Goal: Task Accomplishment & Management: Complete application form

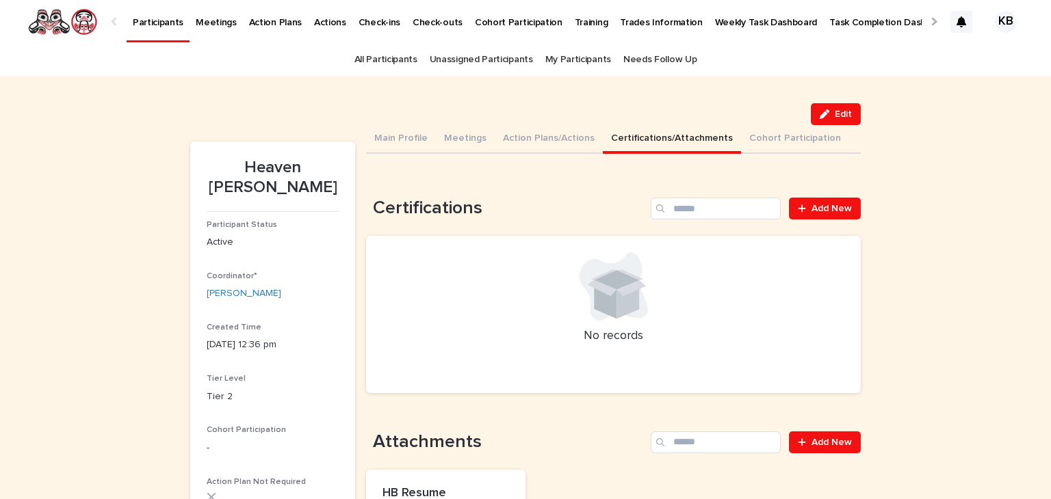
click at [169, 28] on link "Participants" at bounding box center [158, 20] width 63 height 40
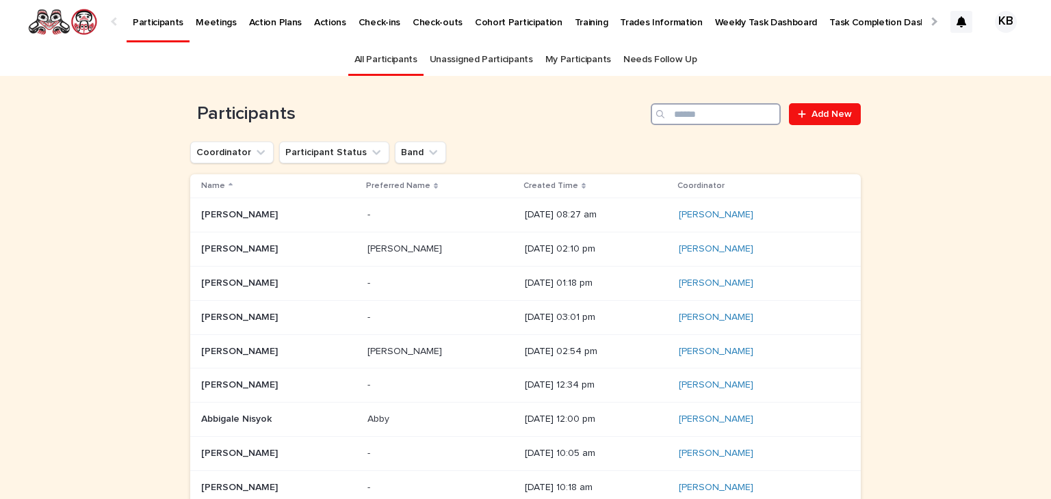
click at [690, 120] on input "Search" at bounding box center [716, 114] width 130 height 22
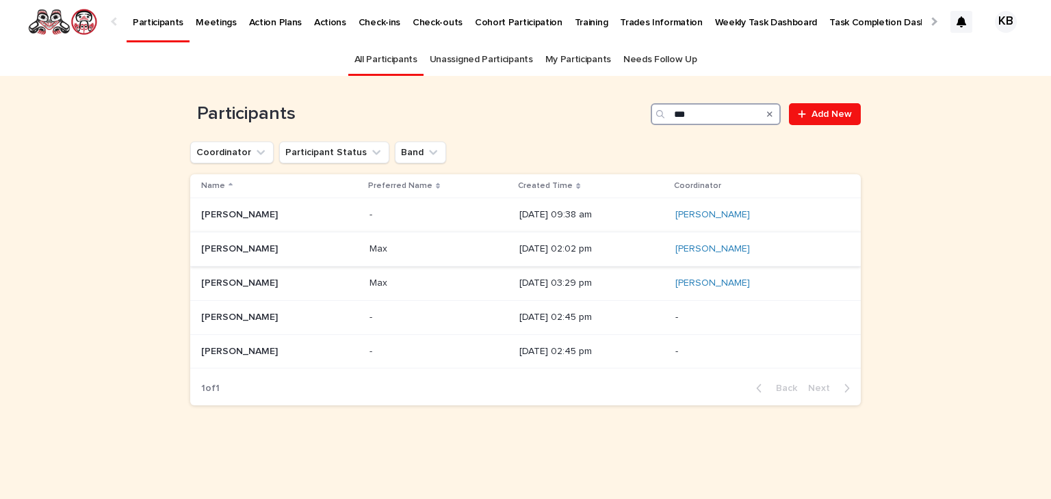
type input "***"
click at [309, 247] on p at bounding box center [279, 250] width 157 height 12
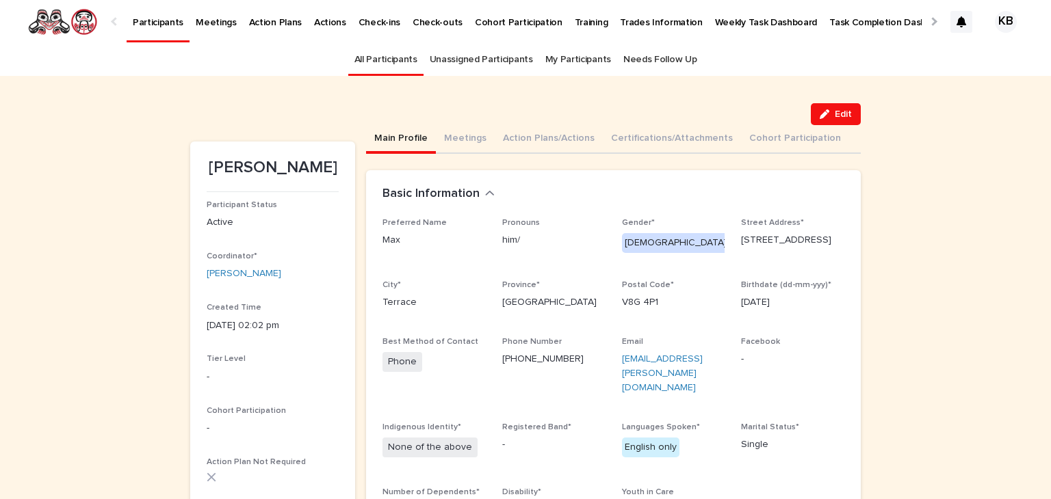
click at [154, 25] on p "Participants" at bounding box center [158, 14] width 51 height 29
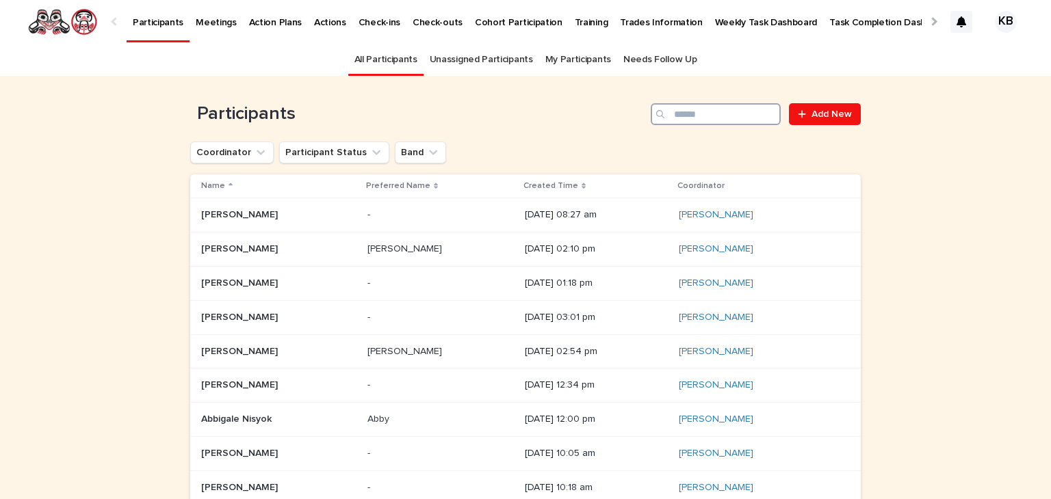
click at [707, 108] on input "Search" at bounding box center [716, 114] width 130 height 22
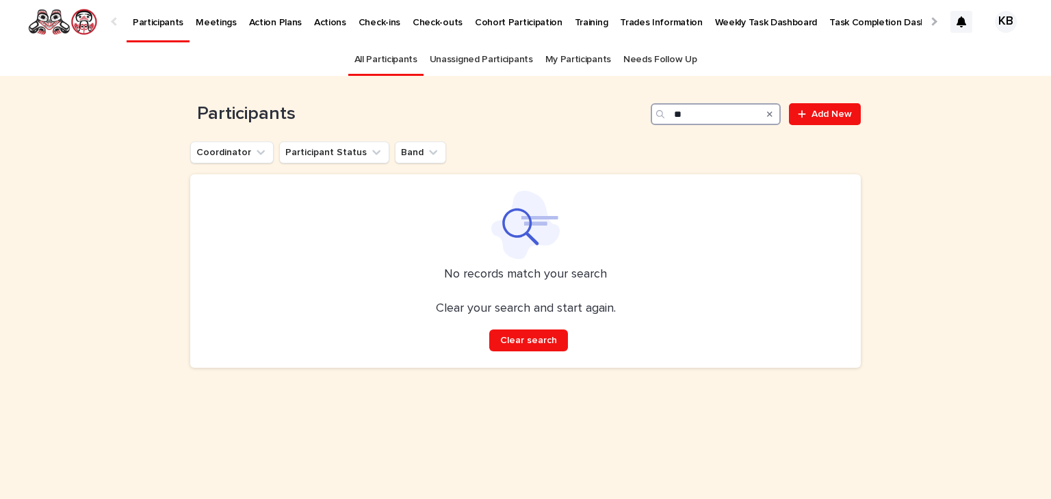
type input "*"
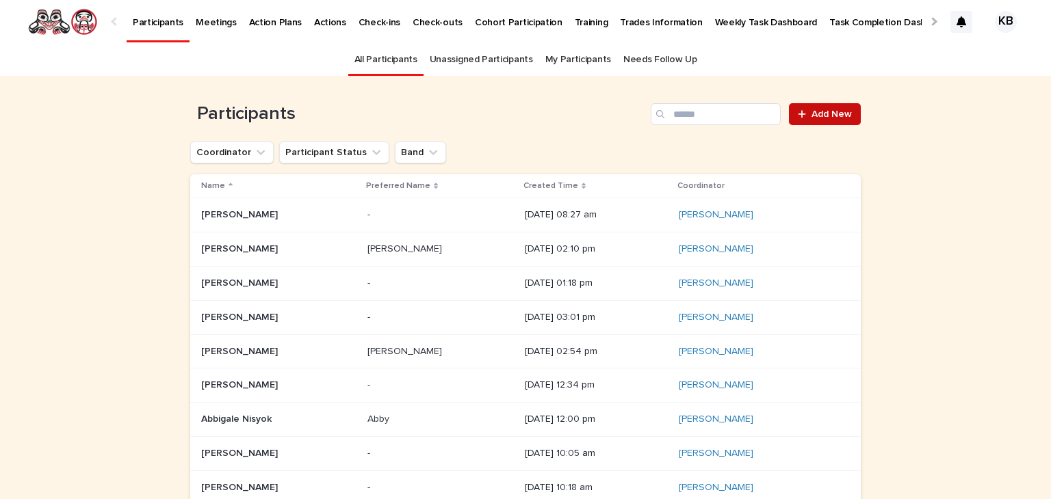
click at [818, 116] on span "Add New" at bounding box center [831, 114] width 40 height 10
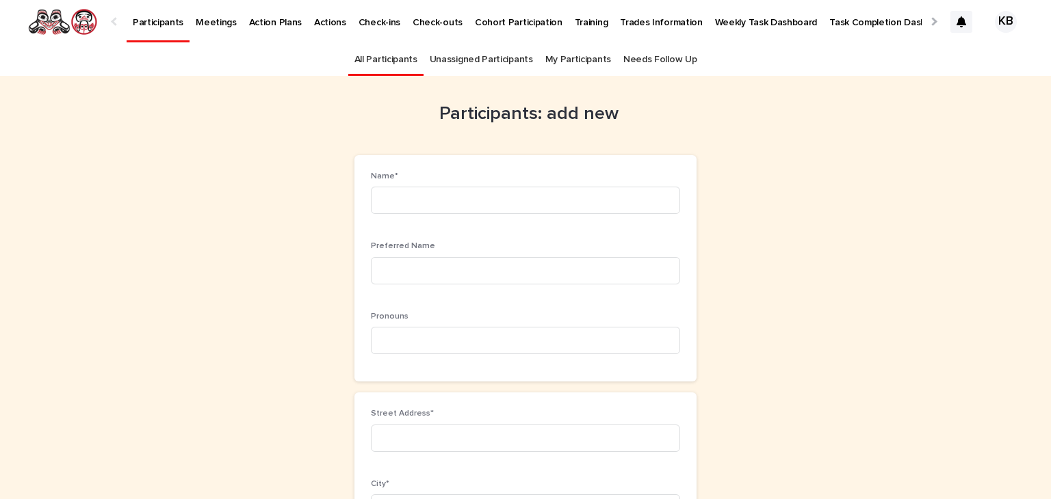
scroll to position [44, 0]
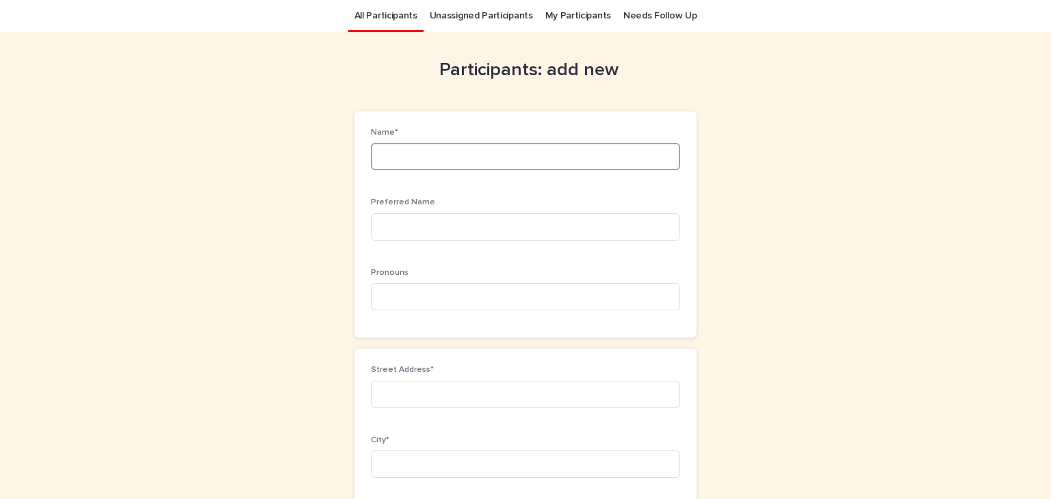
click at [516, 161] on input at bounding box center [525, 156] width 309 height 27
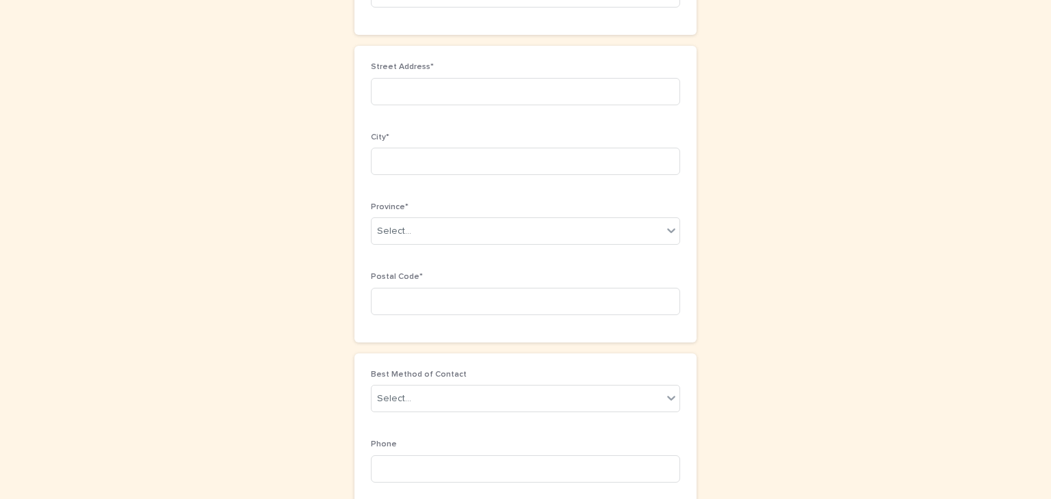
scroll to position [361, 0]
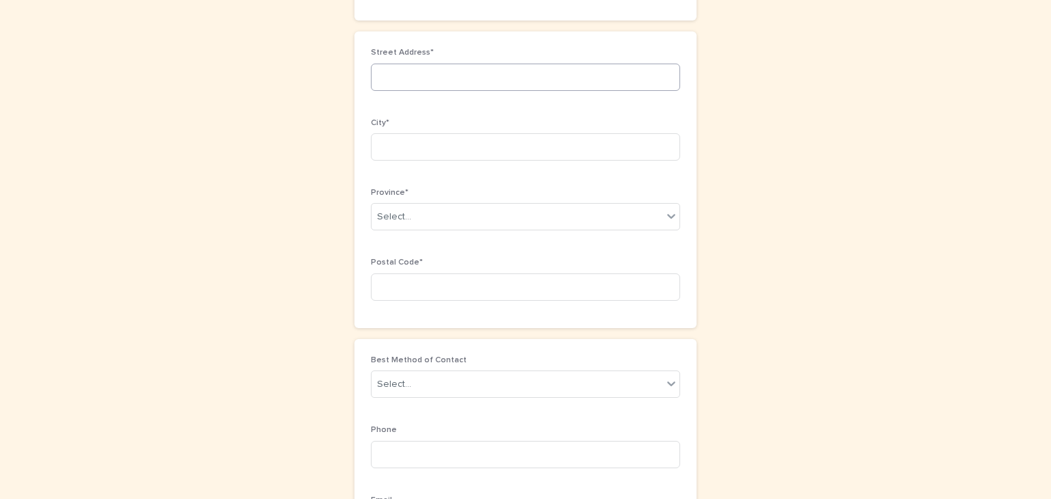
type input "**********"
click at [613, 85] on input at bounding box center [525, 77] width 309 height 27
type input "**********"
click at [556, 157] on input at bounding box center [525, 146] width 309 height 27
type input "*******"
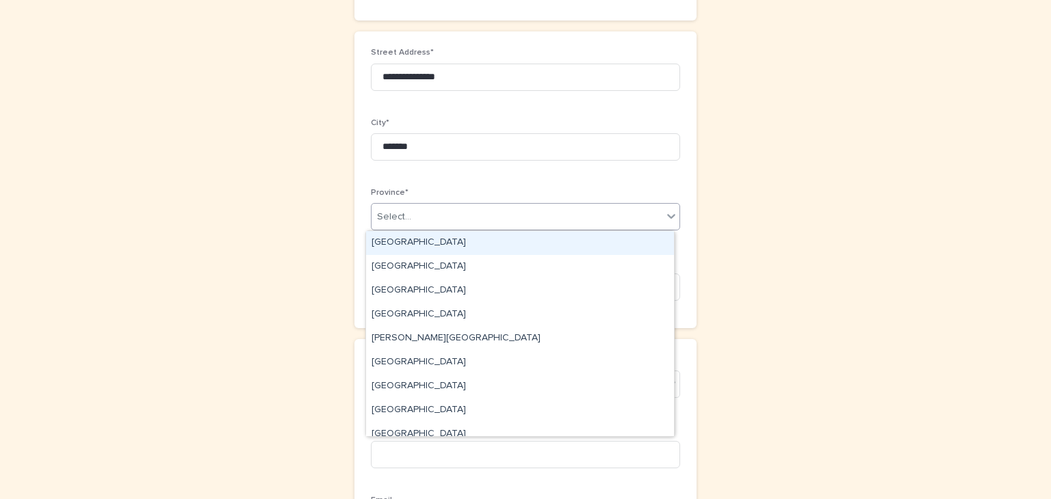
click at [575, 223] on div "Select..." at bounding box center [516, 217] width 291 height 23
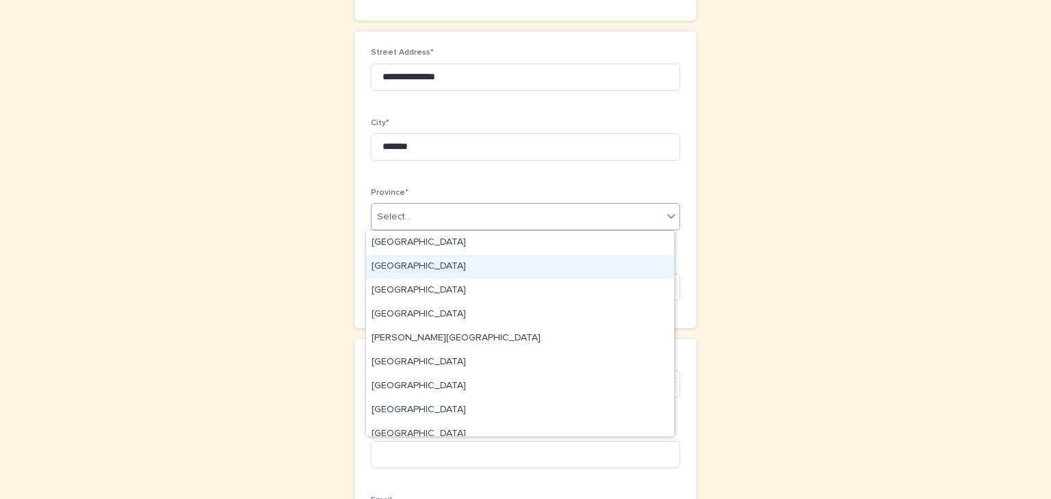
click at [539, 265] on div "[GEOGRAPHIC_DATA]" at bounding box center [520, 267] width 308 height 24
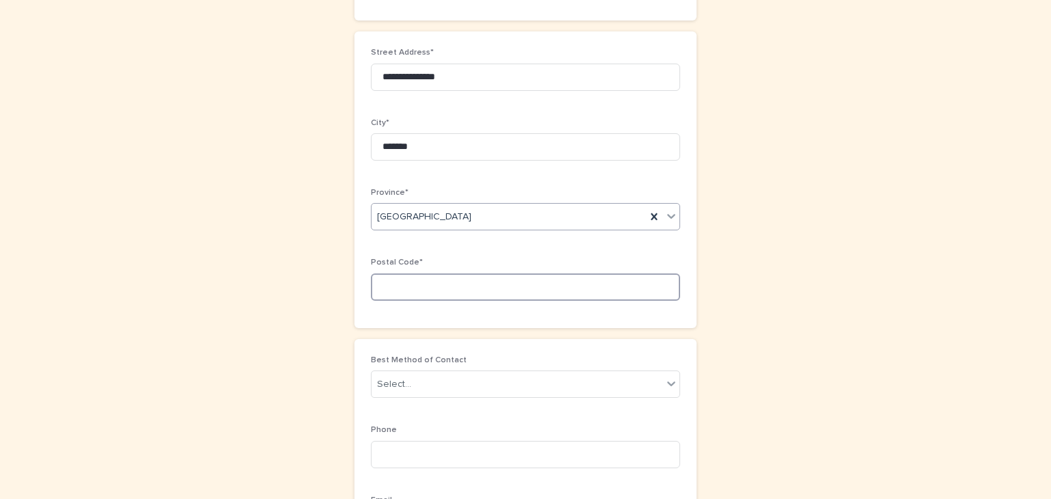
click at [512, 283] on input at bounding box center [525, 287] width 309 height 27
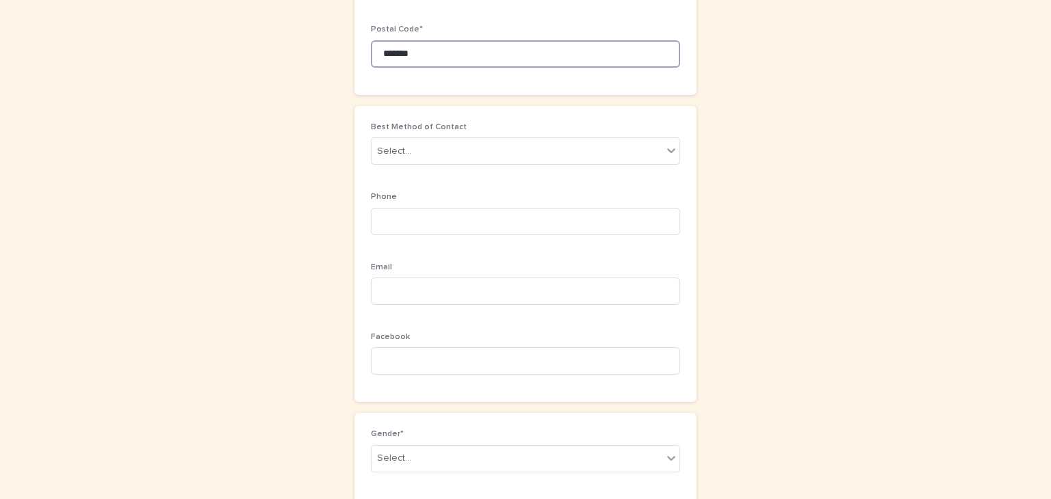
scroll to position [612, 0]
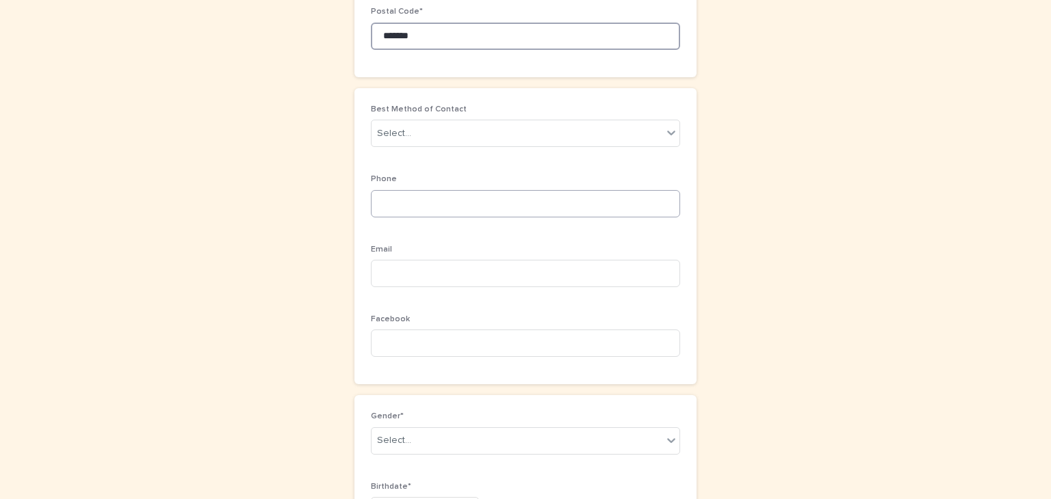
type input "*******"
click at [504, 204] on input at bounding box center [525, 203] width 309 height 27
type input "**********"
click at [504, 271] on input at bounding box center [525, 273] width 309 height 27
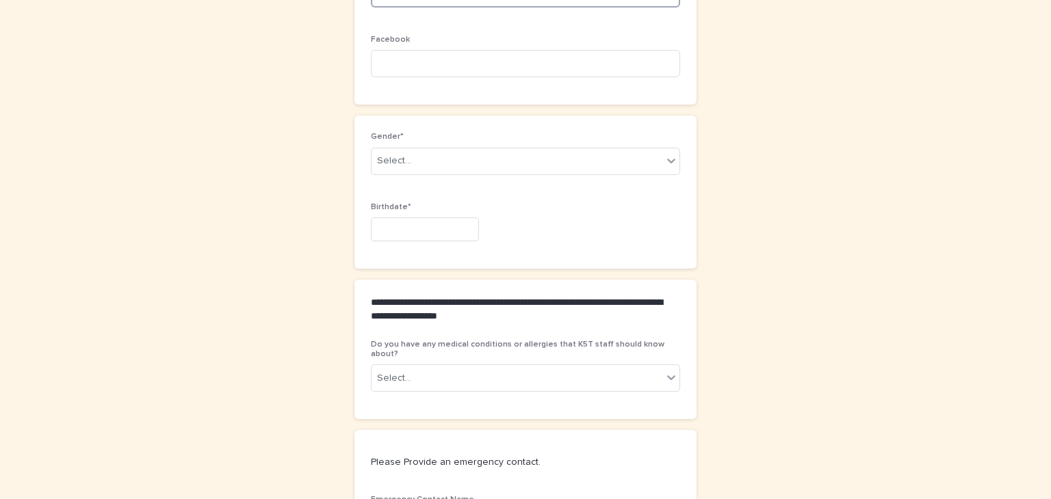
scroll to position [895, 0]
type input "**********"
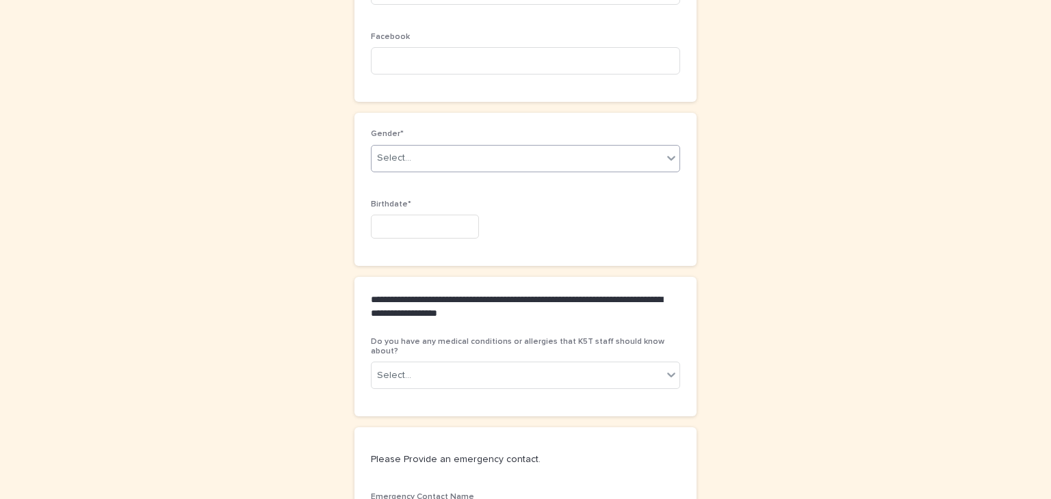
click at [639, 166] on div "Select..." at bounding box center [516, 158] width 291 height 23
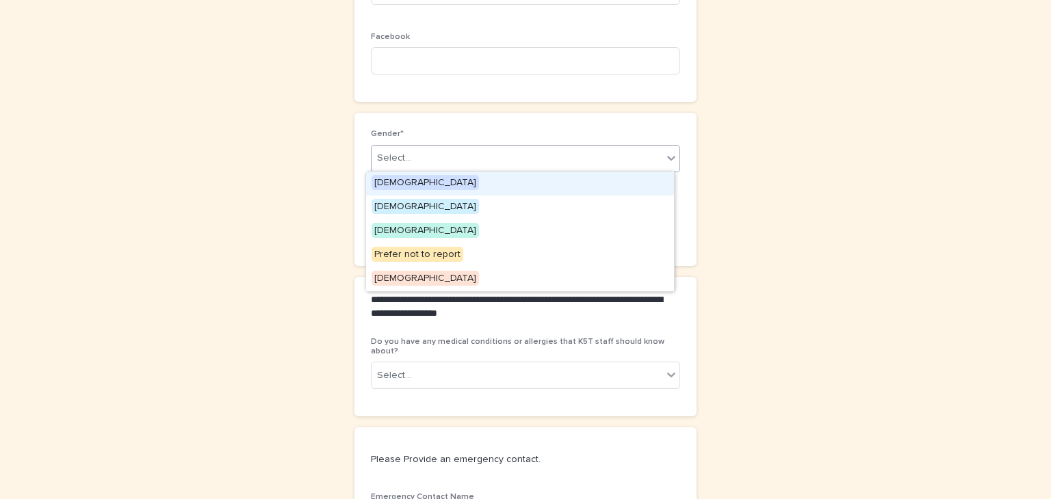
click at [527, 187] on div "[DEMOGRAPHIC_DATA]" at bounding box center [520, 184] width 308 height 24
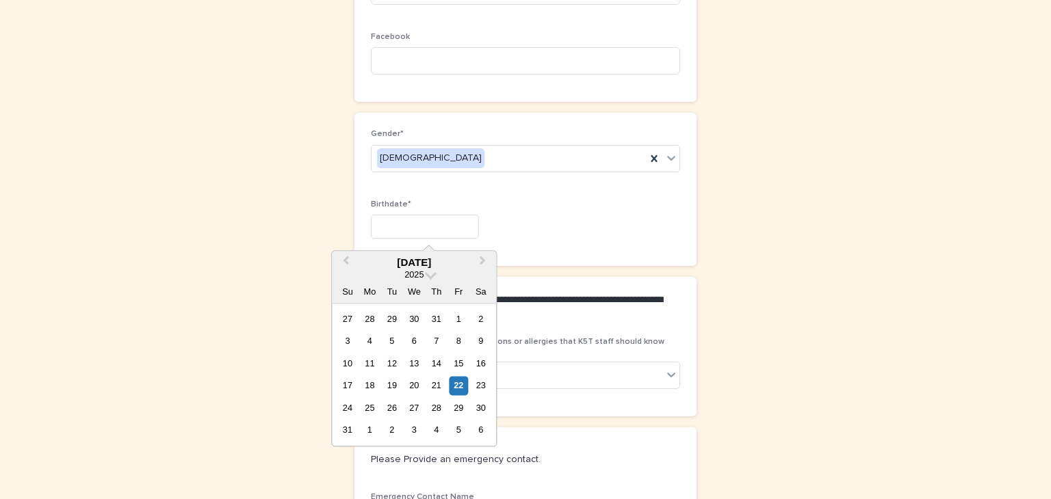
click at [448, 226] on input "text" at bounding box center [425, 227] width 108 height 24
click at [484, 262] on button "Next Month" at bounding box center [484, 263] width 22 height 22
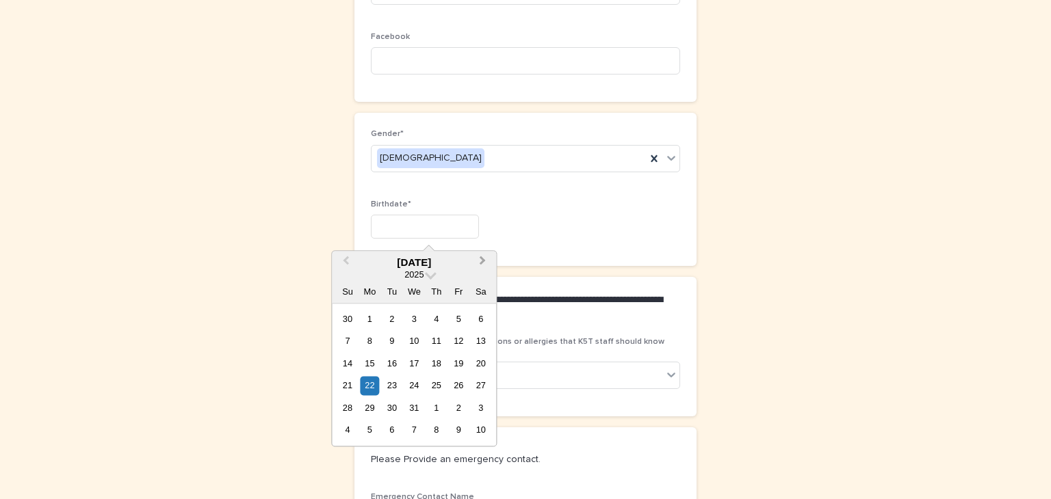
click at [484, 262] on button "Next Month" at bounding box center [484, 263] width 22 height 22
click at [349, 265] on button "Previous Month" at bounding box center [344, 263] width 22 height 22
click at [426, 277] on div "2025" at bounding box center [414, 276] width 164 height 12
click at [431, 277] on span at bounding box center [431, 274] width 12 height 12
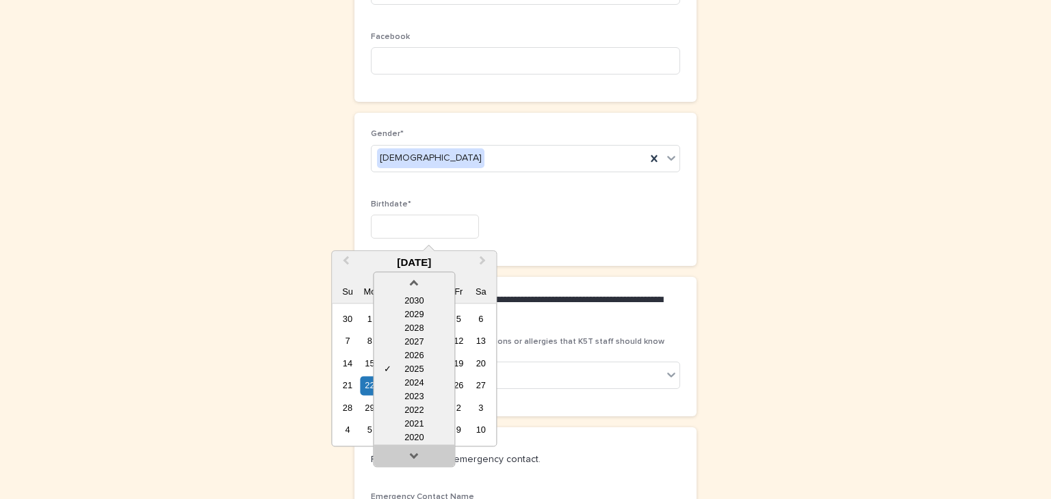
click at [415, 457] on link at bounding box center [414, 458] width 22 height 22
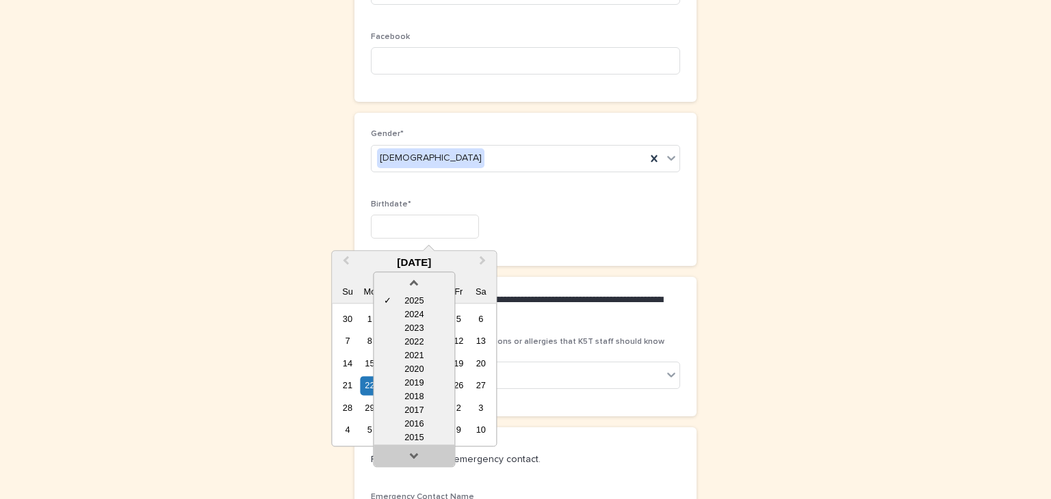
click at [415, 457] on link at bounding box center [414, 458] width 22 height 22
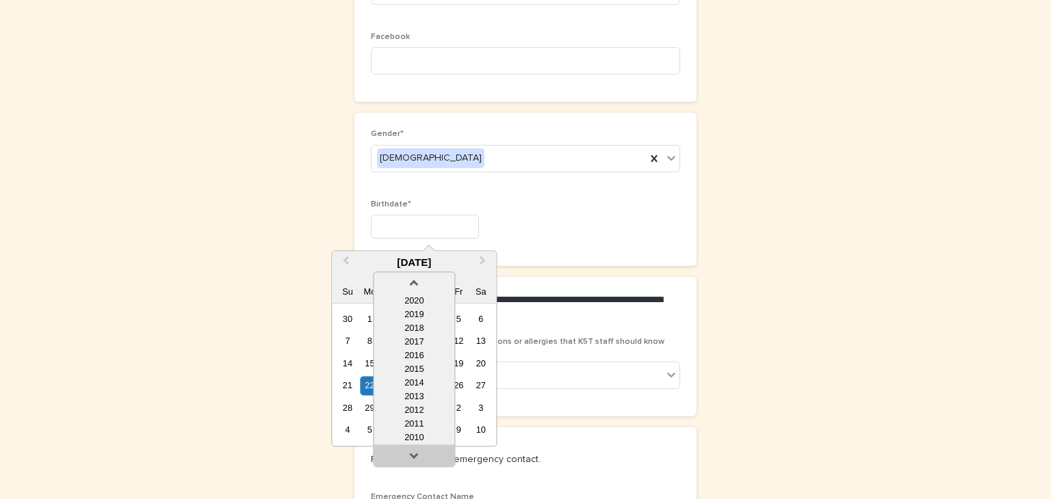
click at [415, 457] on link at bounding box center [414, 458] width 22 height 22
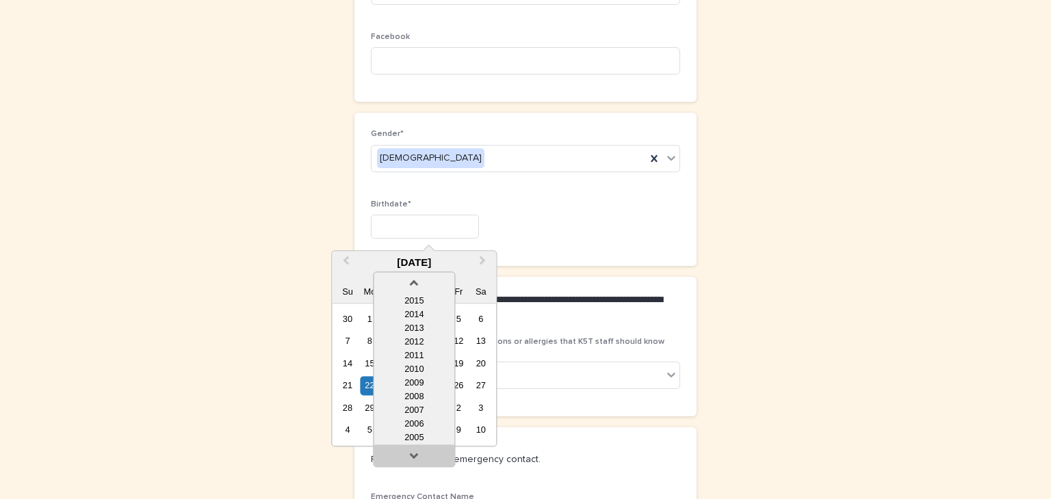
click at [415, 457] on link at bounding box center [414, 458] width 22 height 22
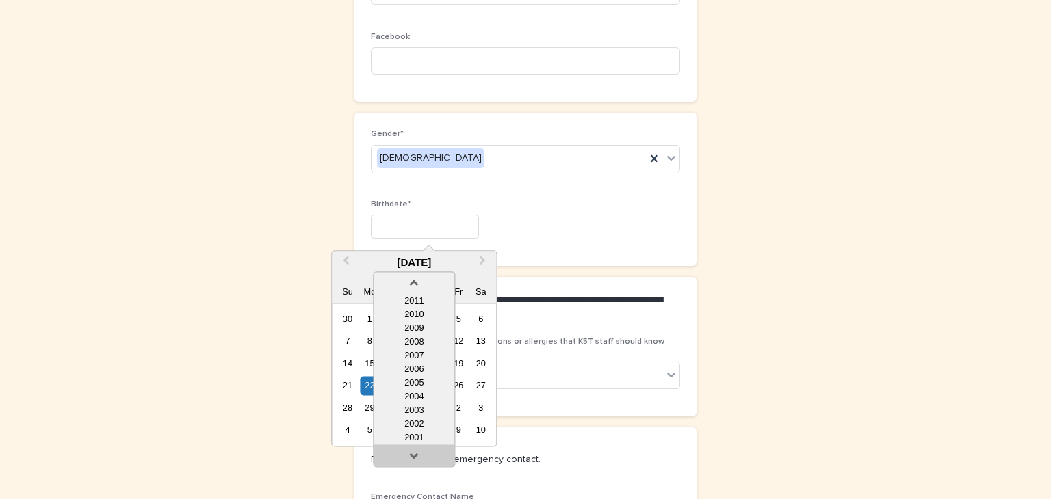
click at [415, 457] on link at bounding box center [414, 458] width 22 height 22
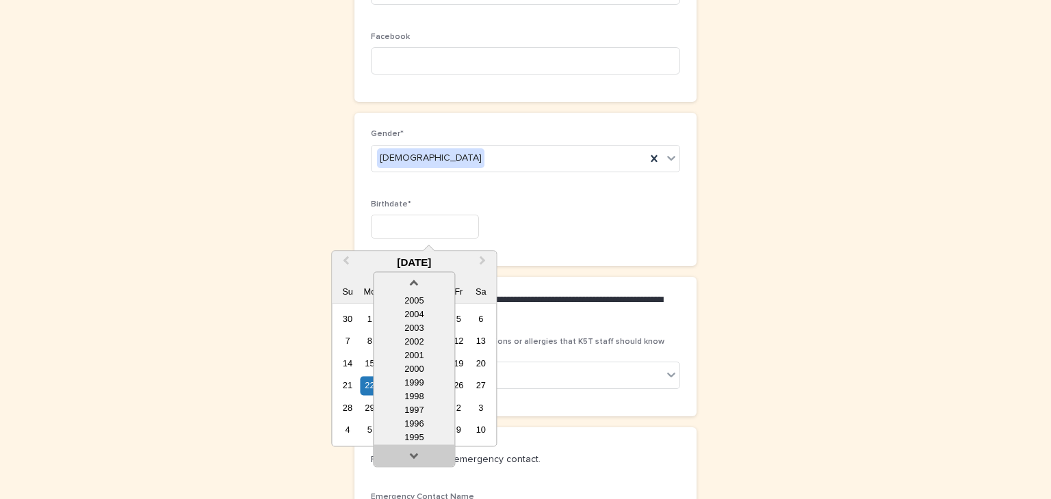
click at [415, 457] on link at bounding box center [414, 458] width 22 height 22
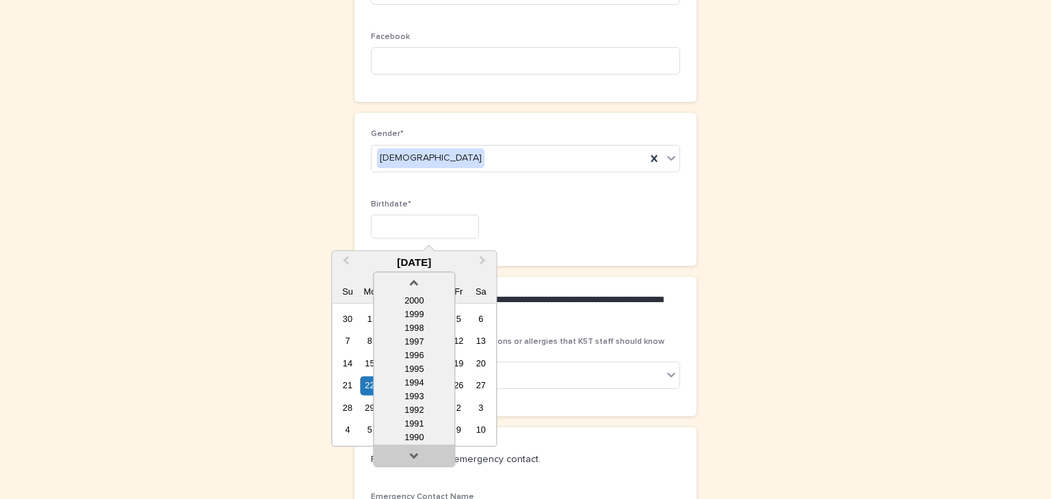
click at [415, 457] on link at bounding box center [414, 458] width 22 height 22
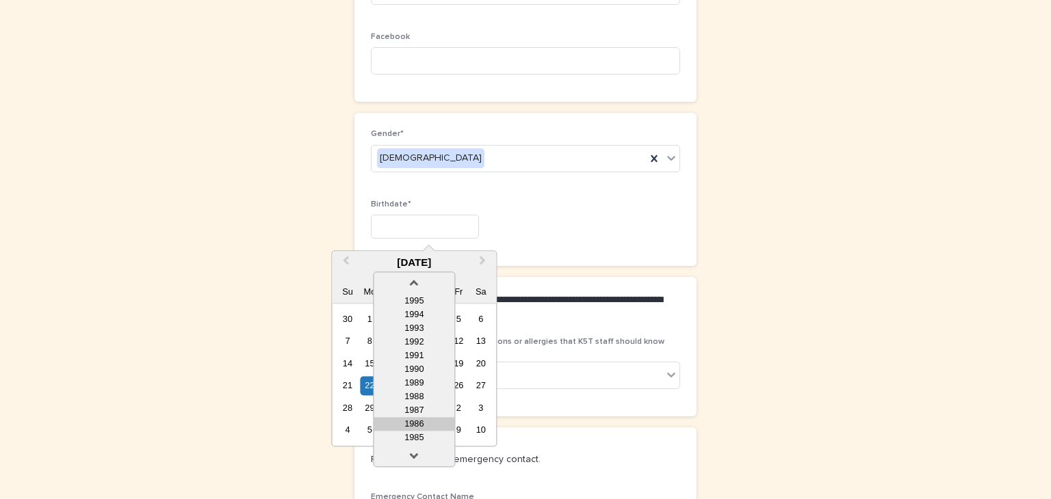
click at [413, 426] on div "1986" at bounding box center [414, 424] width 81 height 14
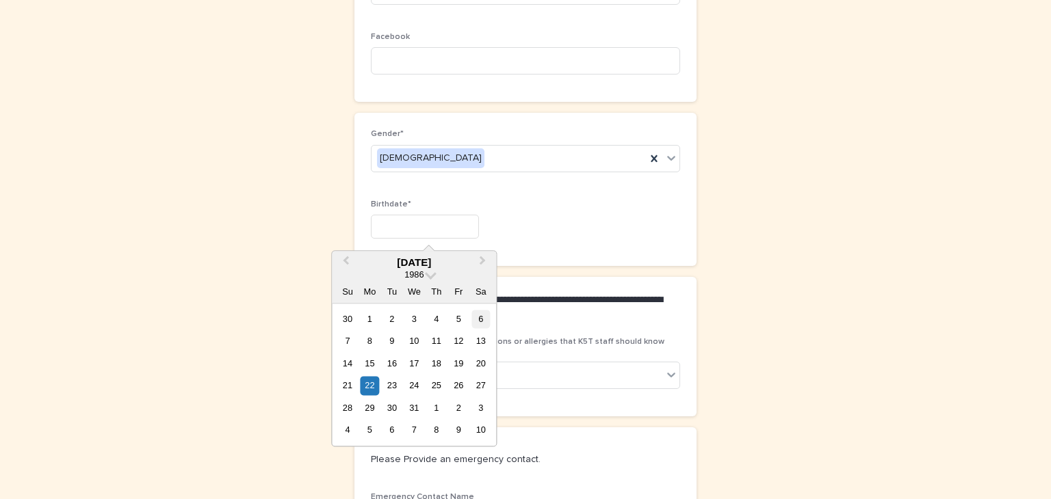
click at [479, 324] on div "6" at bounding box center [480, 319] width 18 height 18
type input "*********"
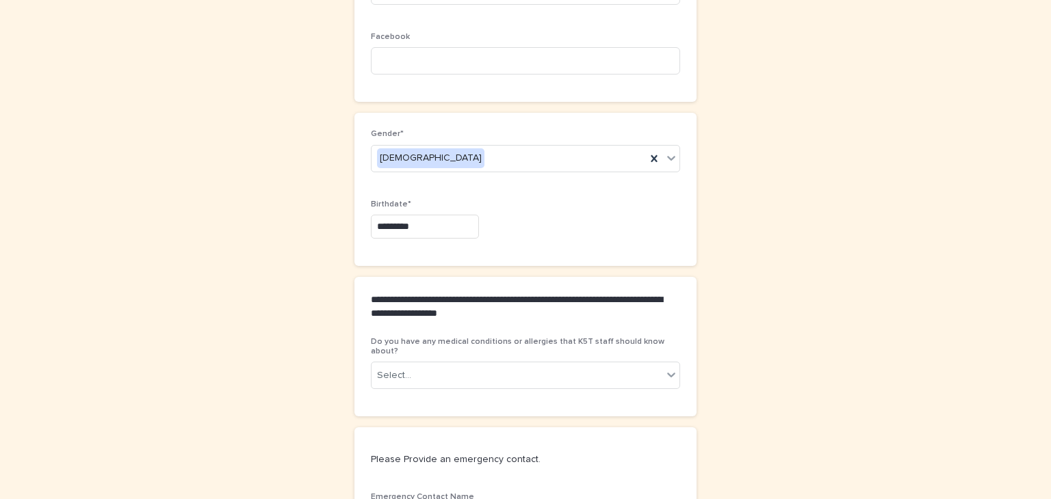
click at [441, 238] on div "Birthdate* *********" at bounding box center [525, 225] width 309 height 50
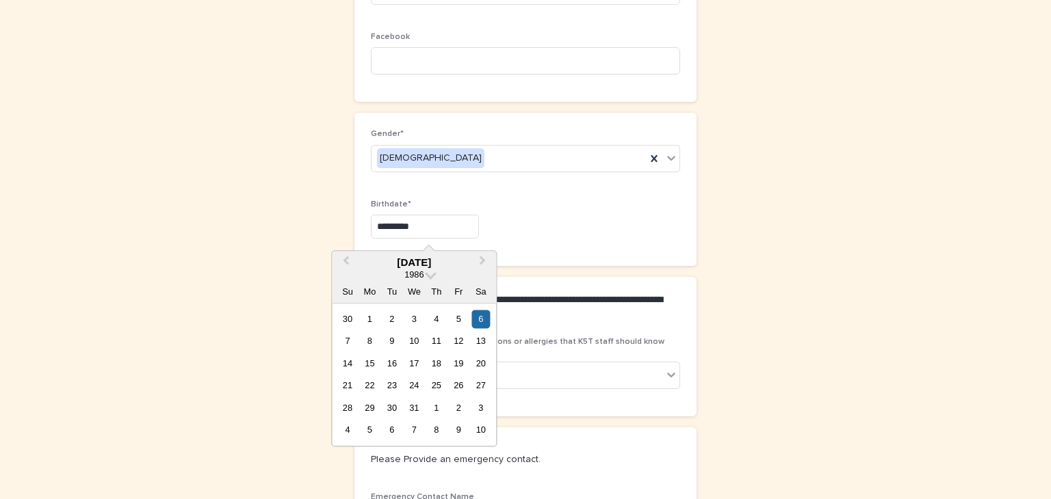
click at [441, 220] on input "*********" at bounding box center [425, 227] width 108 height 24
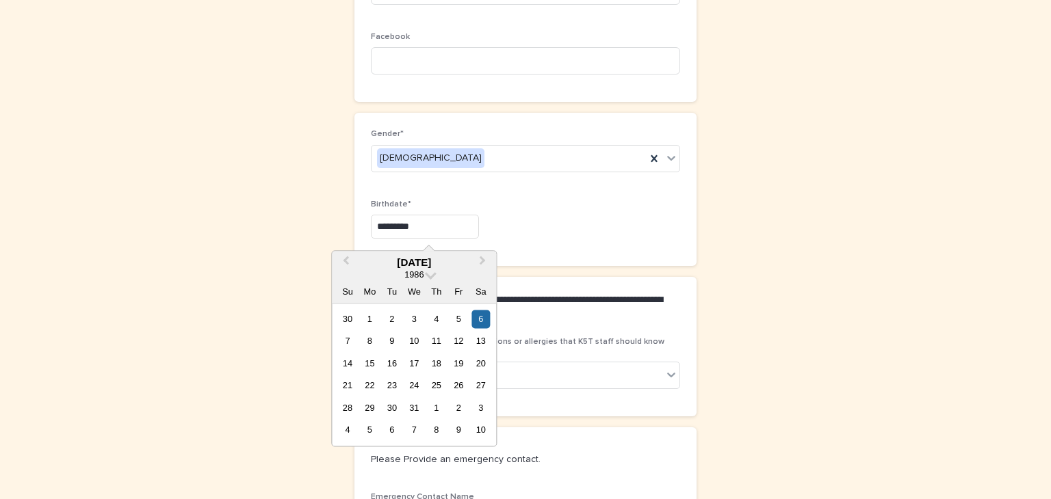
click at [441, 235] on input "*********" at bounding box center [425, 227] width 108 height 24
type input "*********"
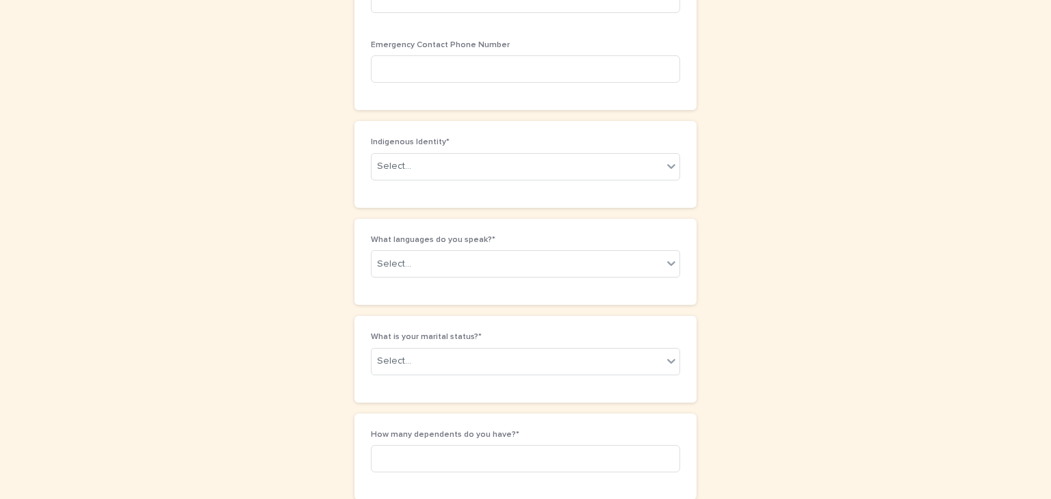
scroll to position [1431, 0]
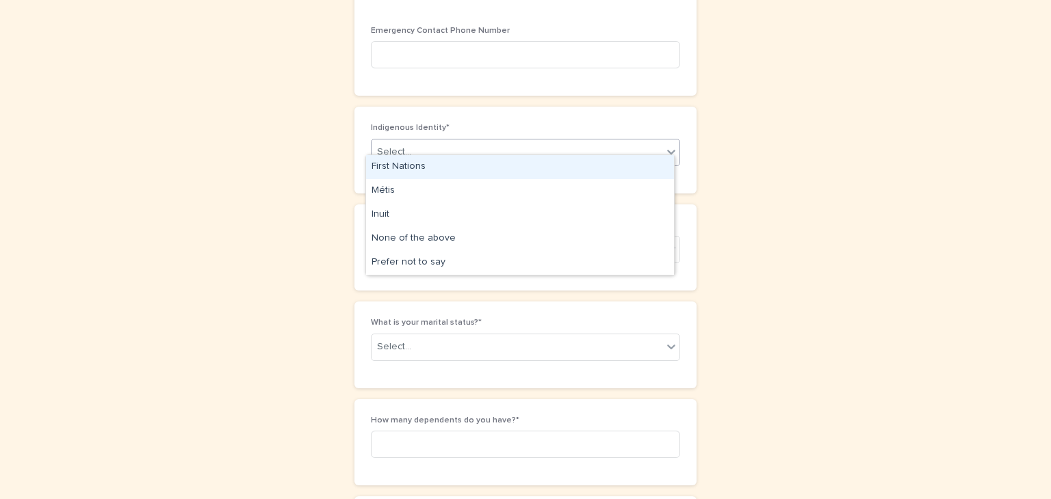
click at [638, 147] on div "Select..." at bounding box center [516, 152] width 291 height 23
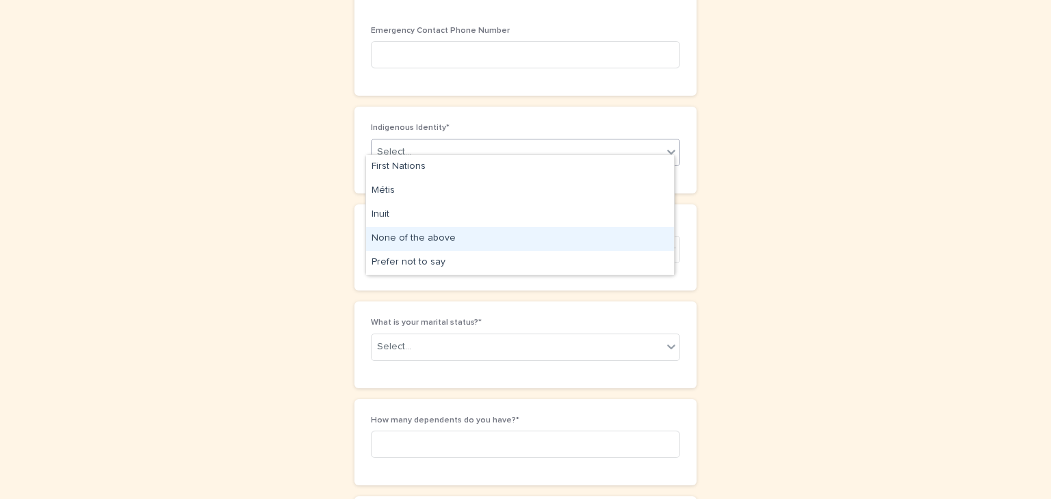
click at [551, 239] on div "None of the above" at bounding box center [520, 239] width 308 height 24
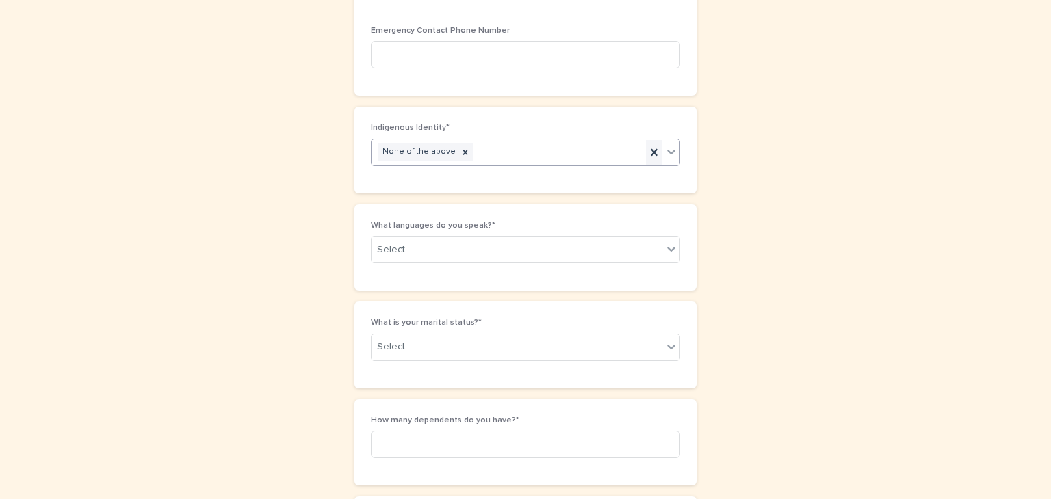
click at [653, 146] on icon at bounding box center [654, 153] width 14 height 14
click at [541, 239] on div "Select..." at bounding box center [516, 250] width 291 height 23
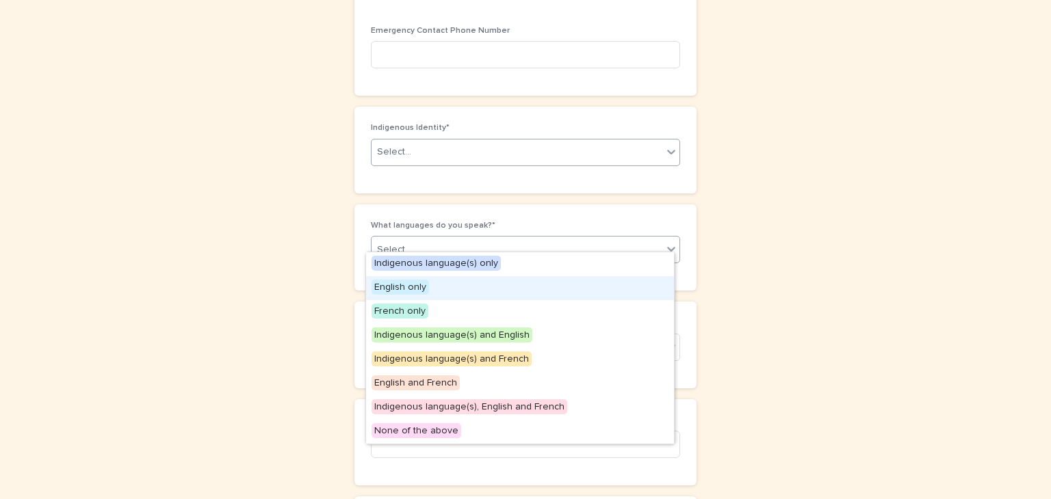
click at [488, 291] on div "English only" at bounding box center [520, 288] width 308 height 24
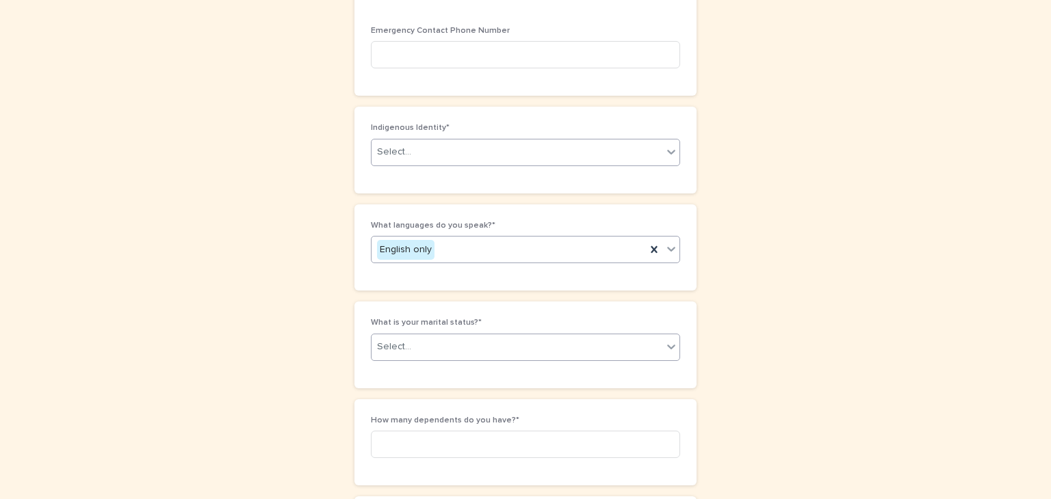
click at [501, 337] on div "Select..." at bounding box center [516, 347] width 291 height 23
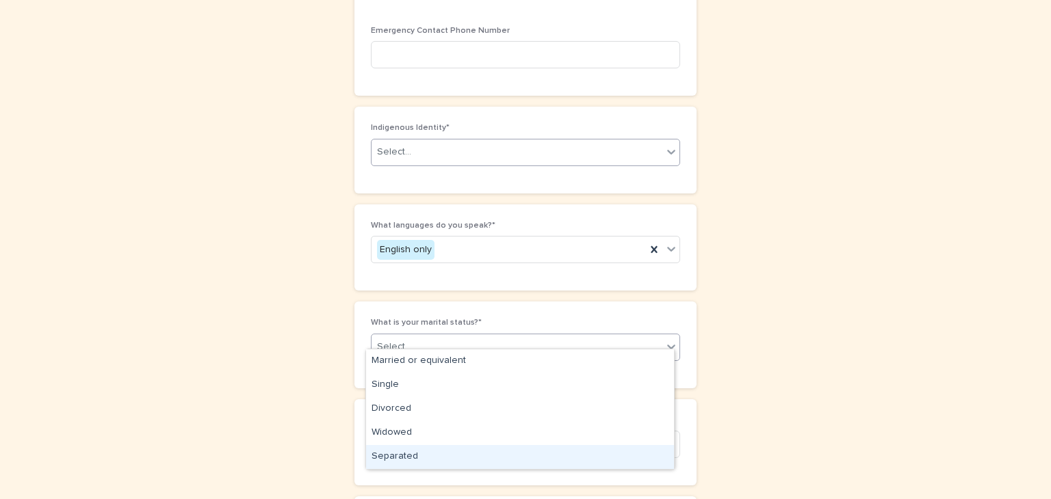
click at [484, 458] on div "Separated" at bounding box center [520, 457] width 308 height 24
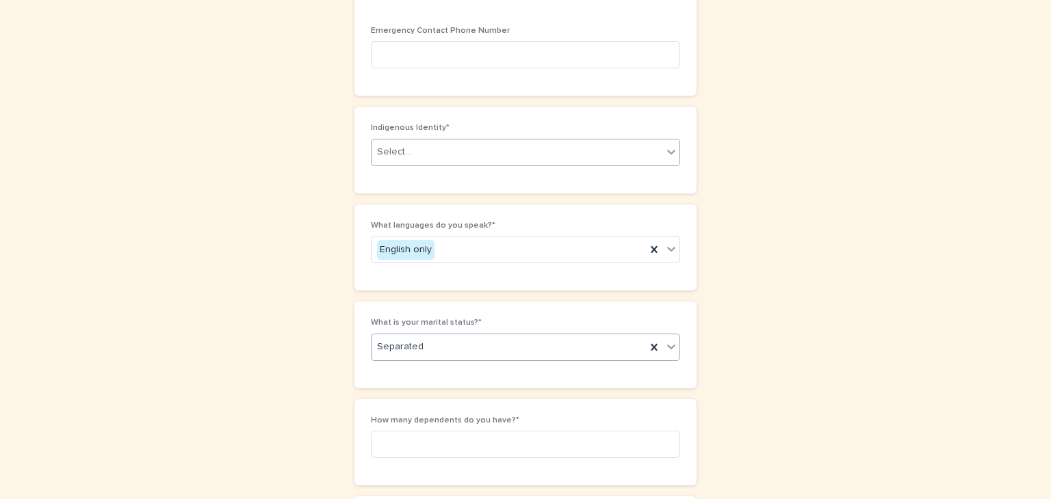
click at [846, 320] on div "**********" at bounding box center [525, 99] width 670 height 2908
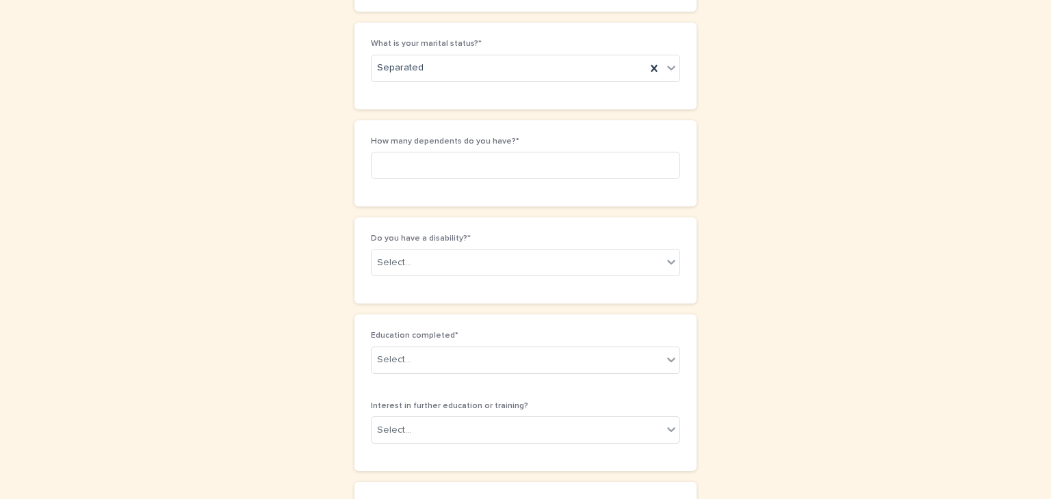
scroll to position [1644, 0]
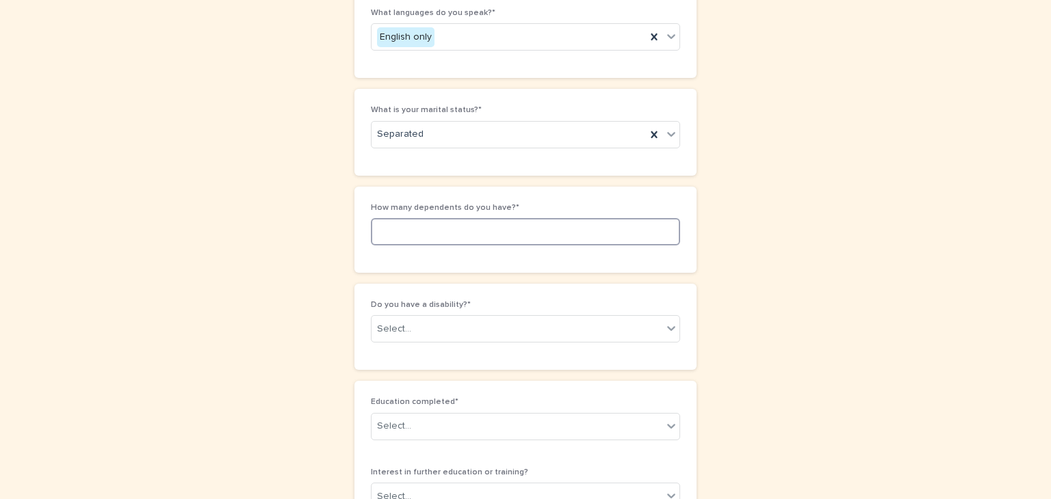
click at [568, 225] on input at bounding box center [525, 231] width 309 height 27
type input "*"
click at [576, 318] on div "Select..." at bounding box center [516, 329] width 291 height 23
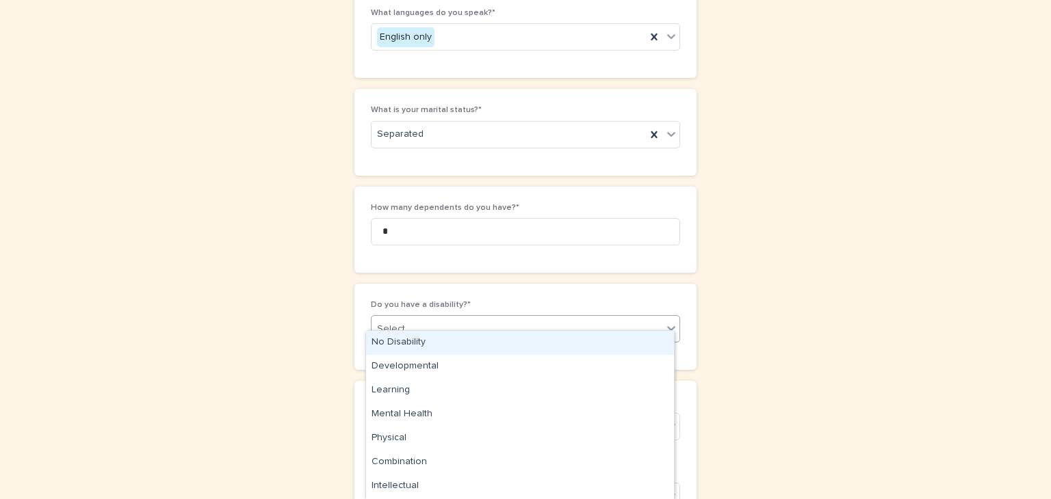
click at [544, 344] on div "No Disability" at bounding box center [520, 343] width 308 height 24
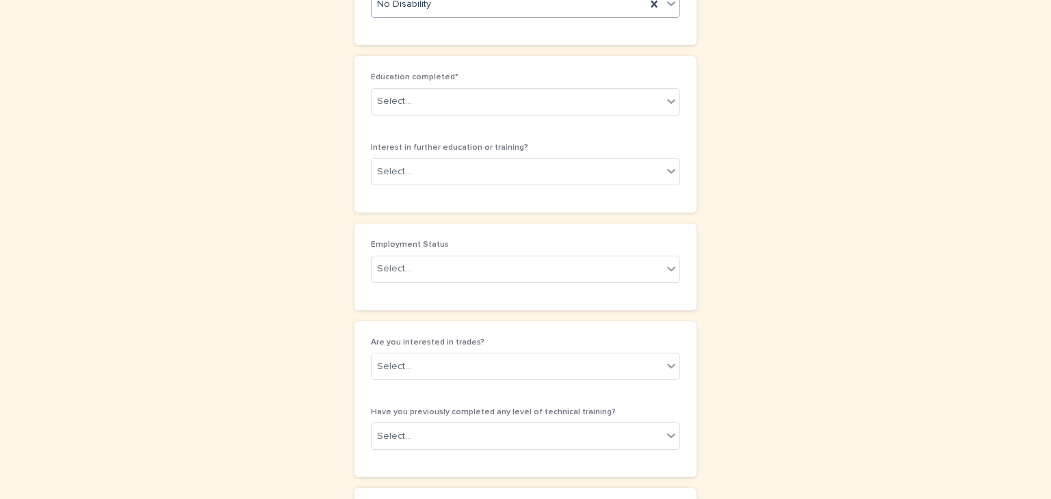
scroll to position [1976, 0]
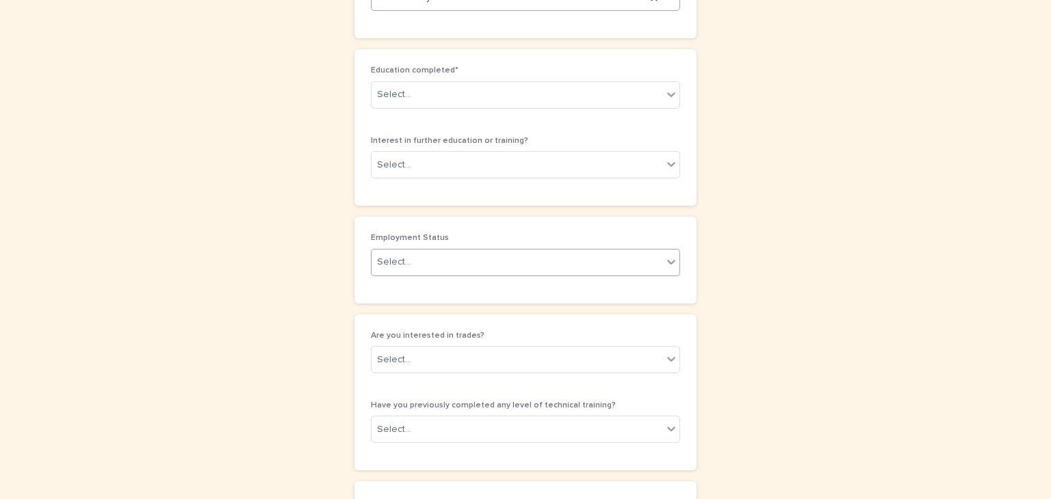
click at [555, 251] on div "Select..." at bounding box center [516, 262] width 291 height 23
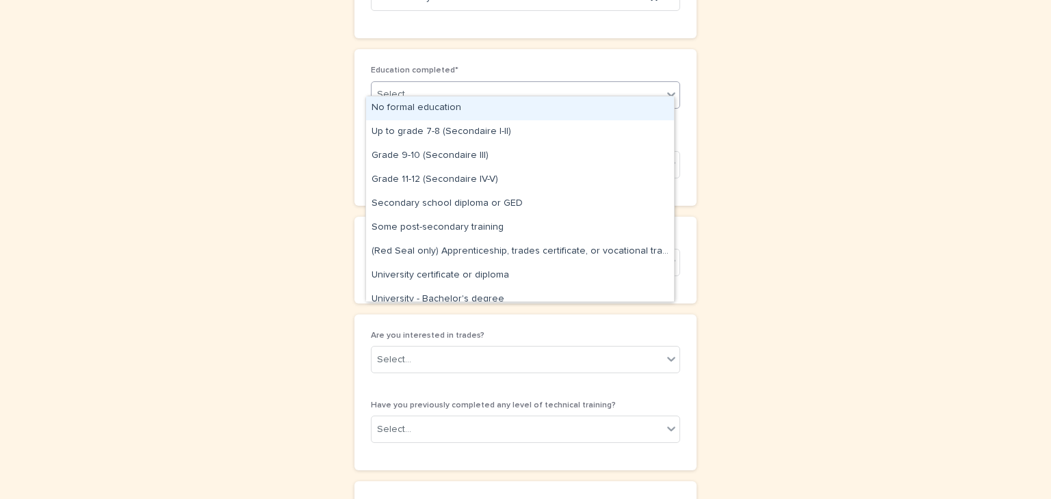
click at [582, 89] on div "Select..." at bounding box center [516, 94] width 291 height 23
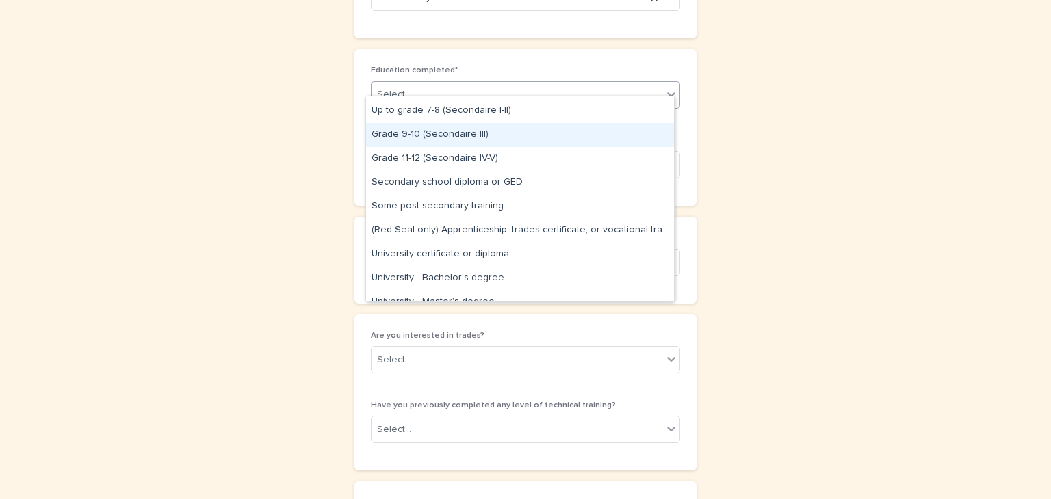
scroll to position [0, 0]
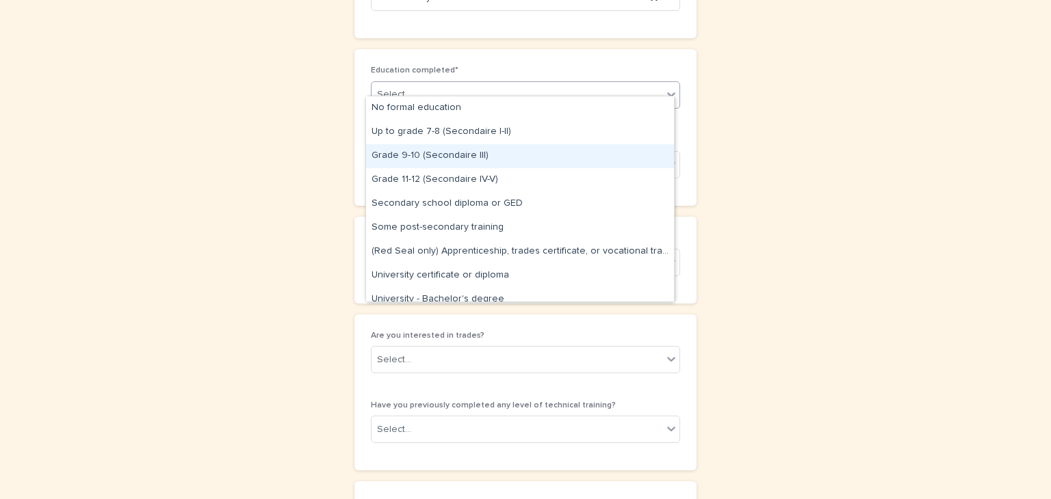
click at [441, 165] on div "Grade 9-10 (Secondaire III)" at bounding box center [520, 156] width 308 height 24
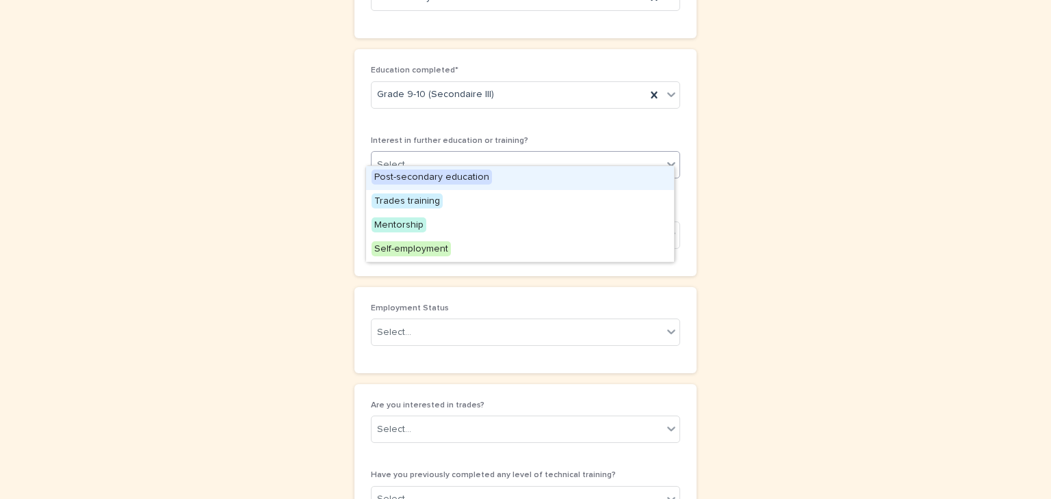
click at [527, 158] on div "Select..." at bounding box center [516, 165] width 291 height 23
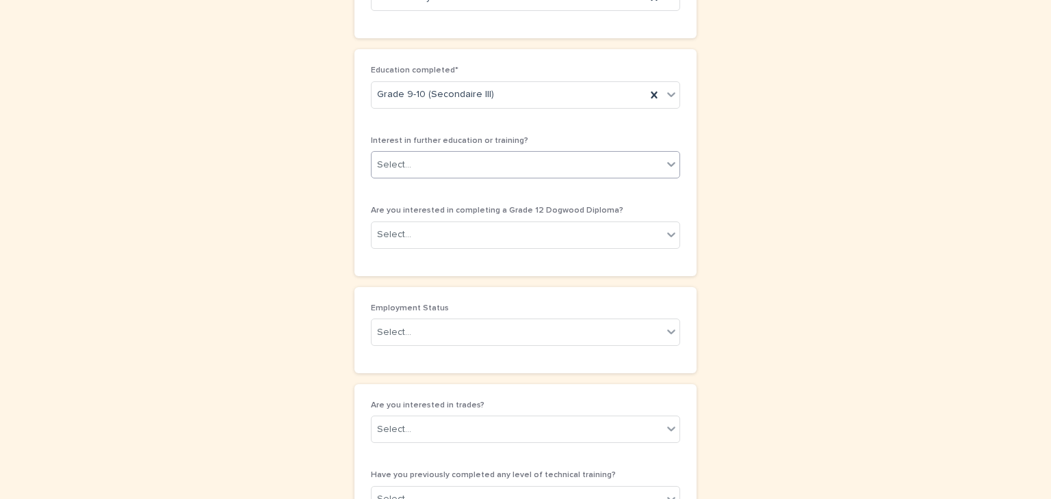
click at [486, 159] on div "Select..." at bounding box center [516, 165] width 291 height 23
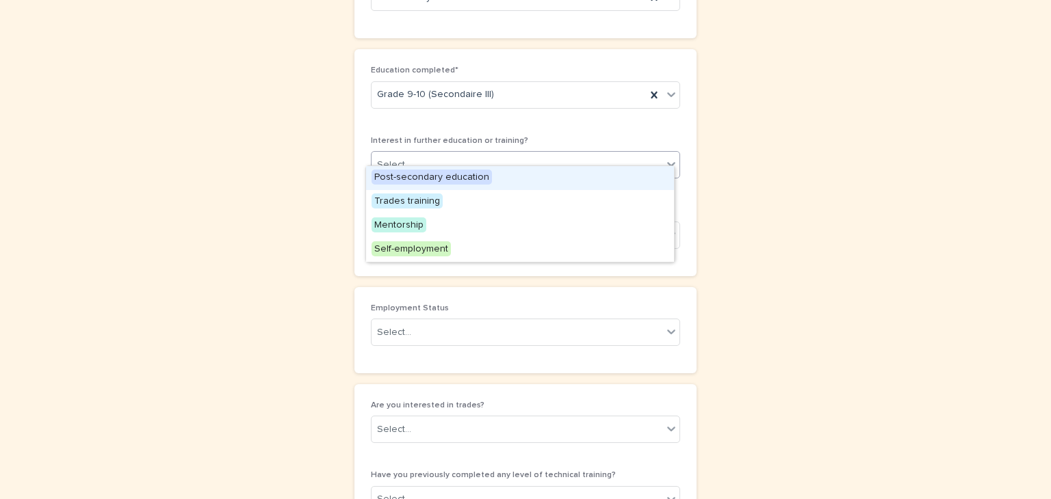
click at [484, 154] on div "Select..." at bounding box center [516, 165] width 291 height 23
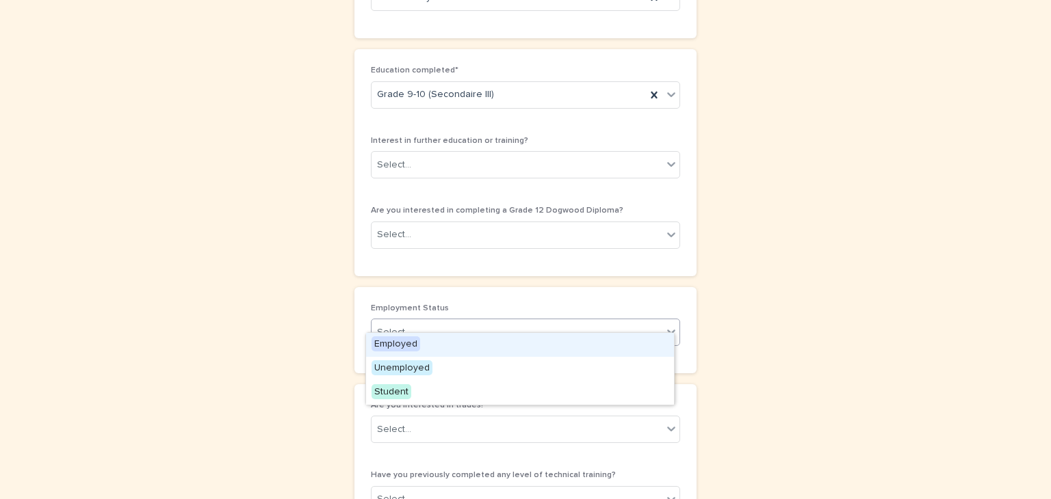
click at [509, 322] on div "Select..." at bounding box center [516, 333] width 291 height 23
click at [508, 346] on div "Employed" at bounding box center [520, 345] width 308 height 24
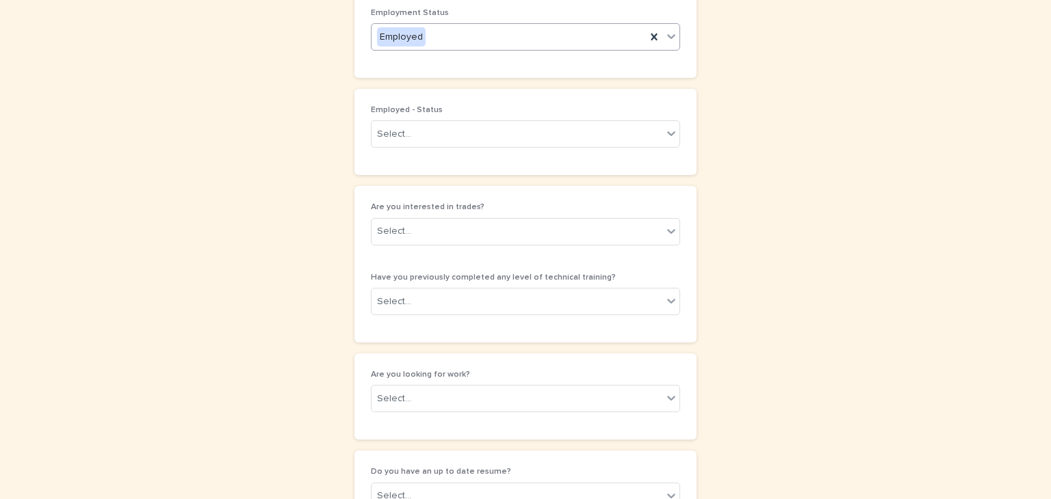
scroll to position [2275, 0]
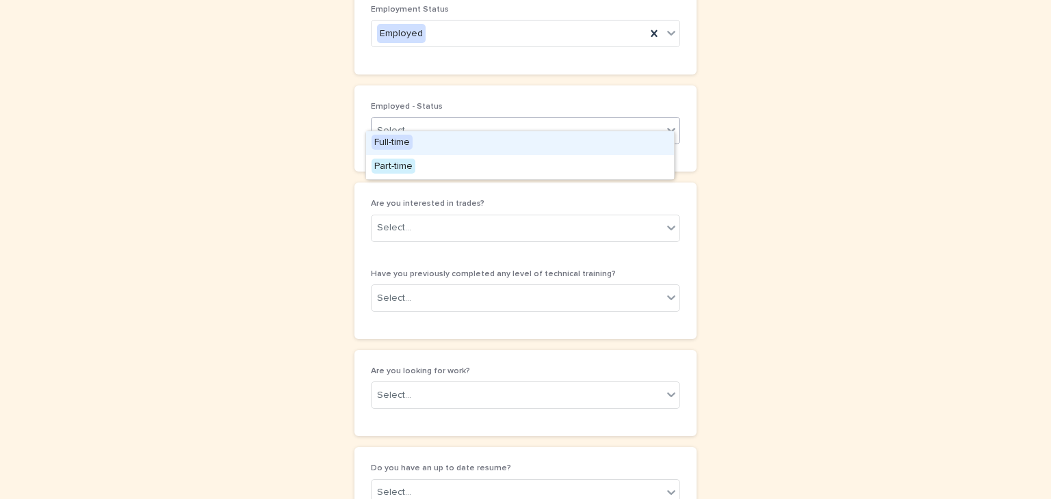
click at [561, 120] on div "Select..." at bounding box center [516, 131] width 291 height 23
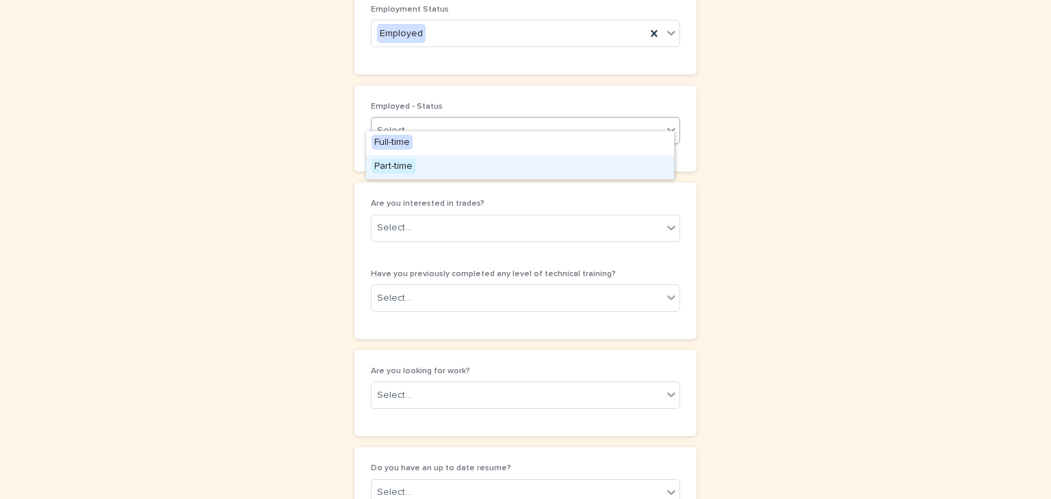
click at [476, 162] on div "Part-time" at bounding box center [520, 167] width 308 height 24
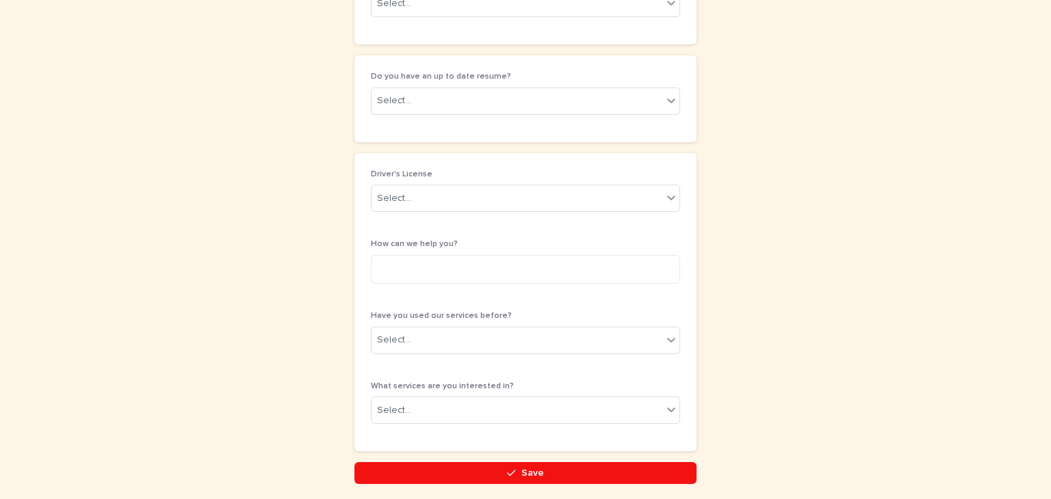
scroll to position [2704, 0]
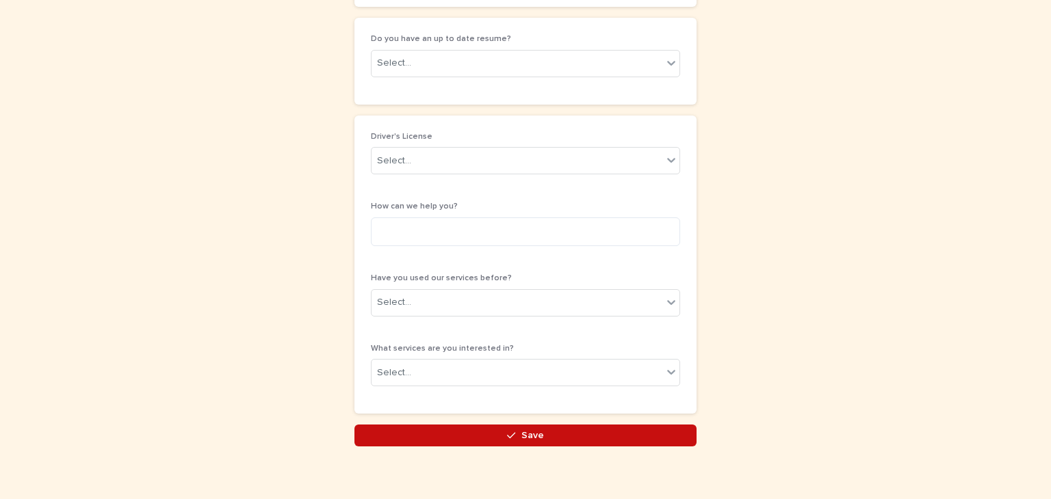
click at [656, 425] on button "Save" at bounding box center [525, 436] width 342 height 22
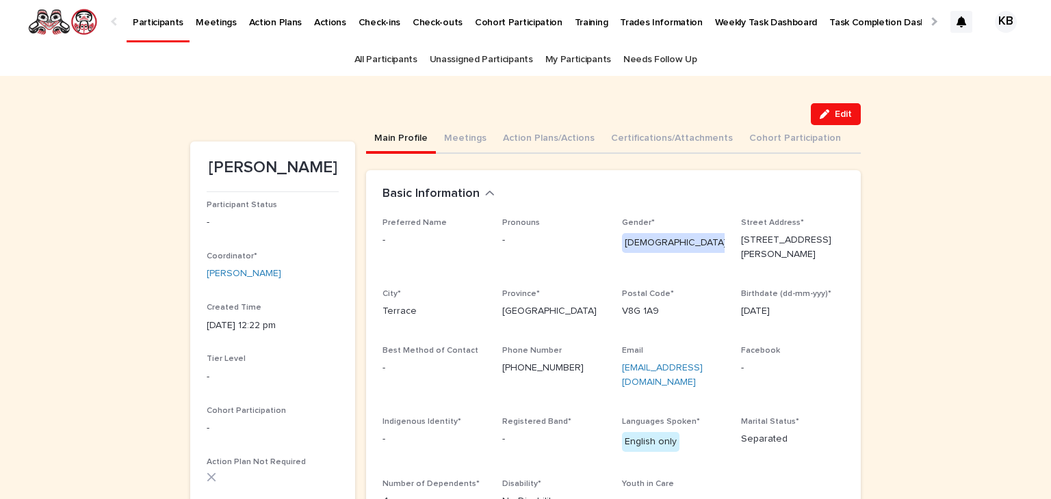
drag, startPoint x: 824, startPoint y: 111, endPoint x: 475, endPoint y: 154, distance: 350.9
click at [823, 111] on icon "button" at bounding box center [825, 114] width 10 height 10
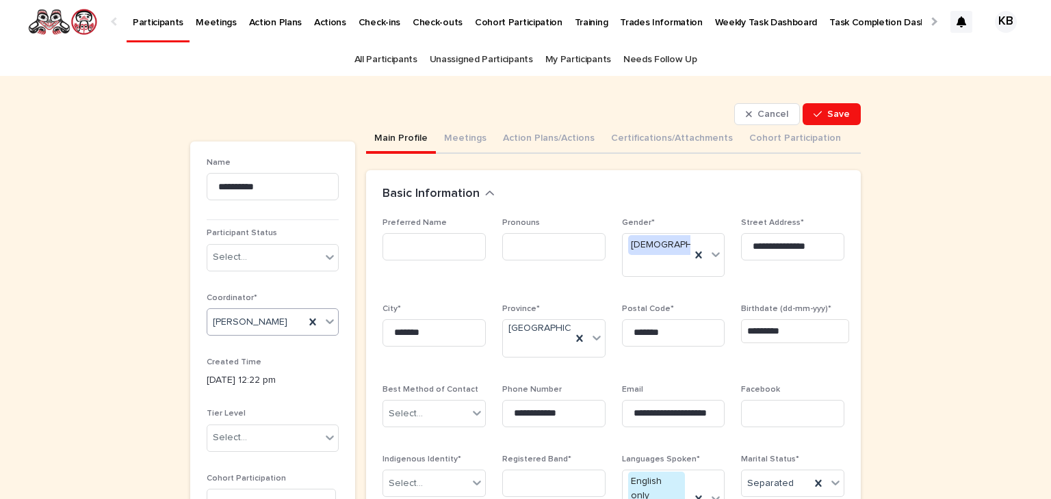
click at [286, 322] on div "[PERSON_NAME]" at bounding box center [255, 322] width 97 height 23
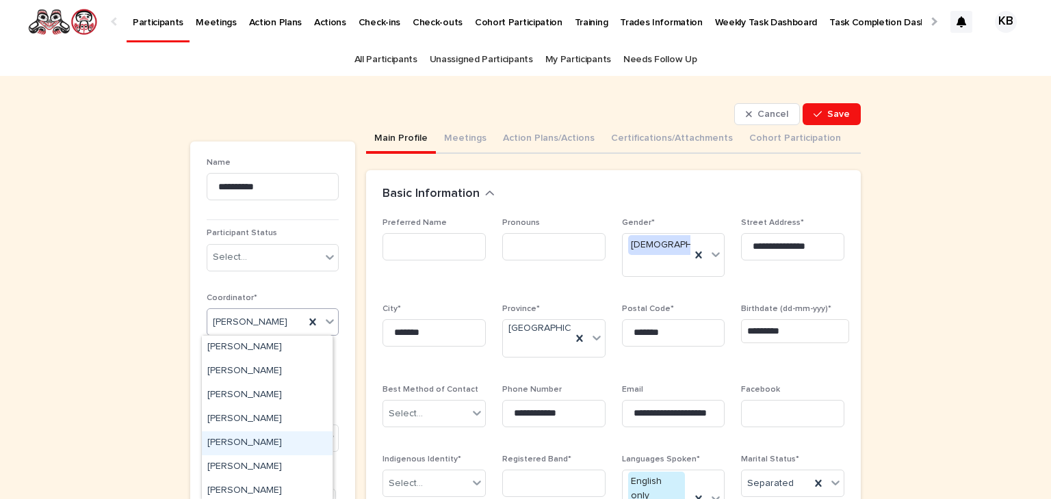
click at [296, 441] on div "[PERSON_NAME]" at bounding box center [267, 444] width 131 height 24
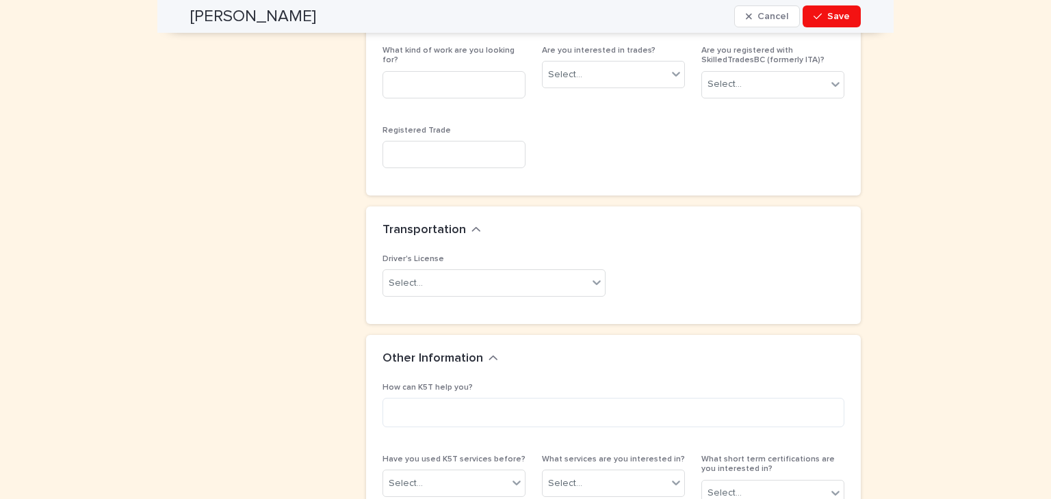
scroll to position [1256, 0]
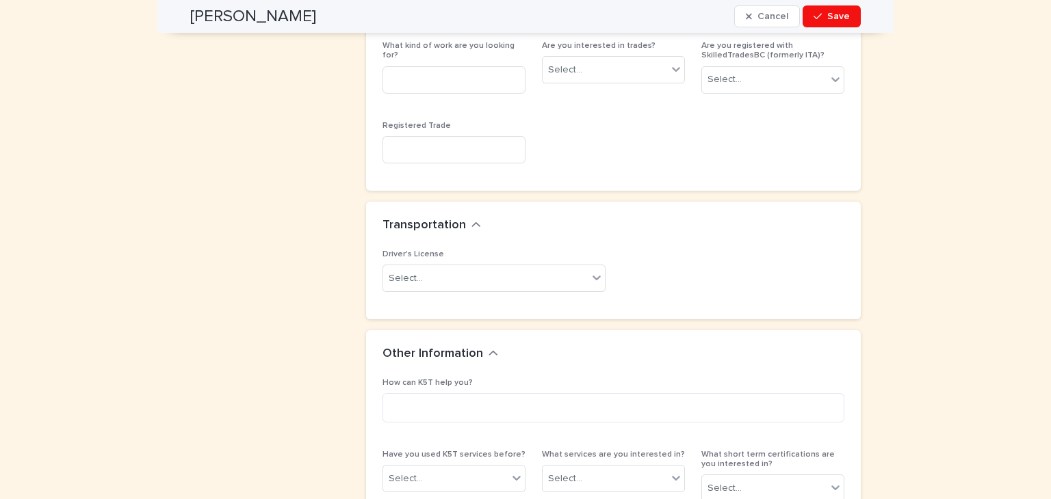
click at [721, 330] on div "Other Information" at bounding box center [613, 354] width 495 height 48
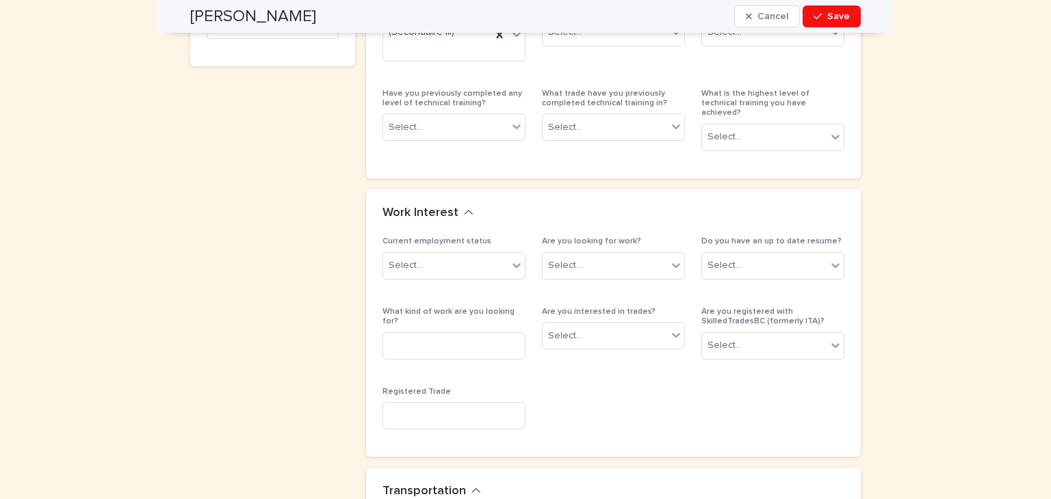
scroll to position [982, 0]
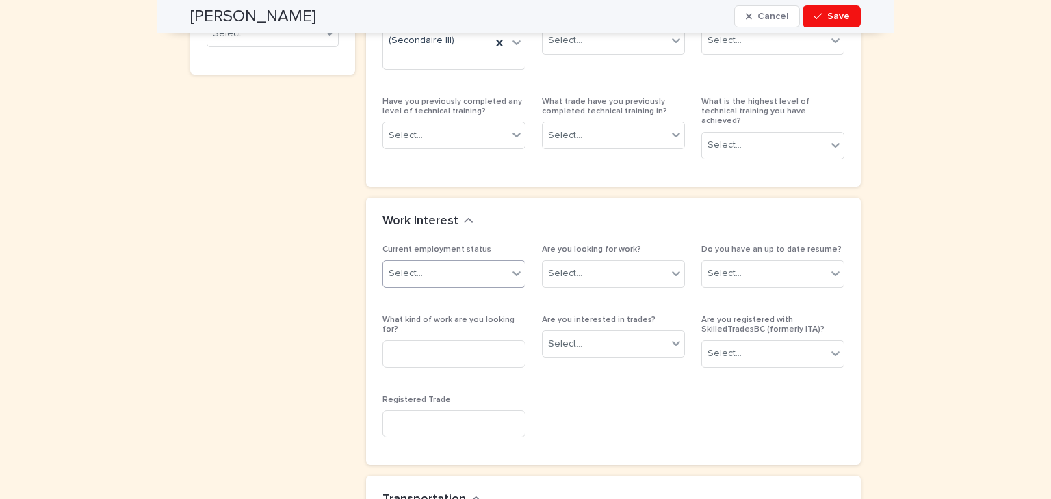
click at [495, 263] on div "Select..." at bounding box center [445, 274] width 125 height 23
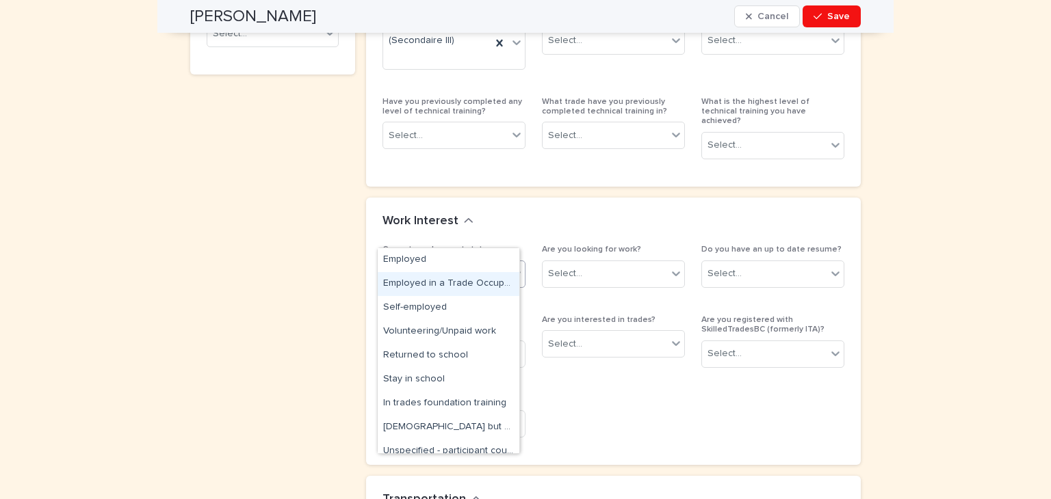
click at [473, 283] on div "Employed in a Trade Occupation" at bounding box center [449, 284] width 142 height 24
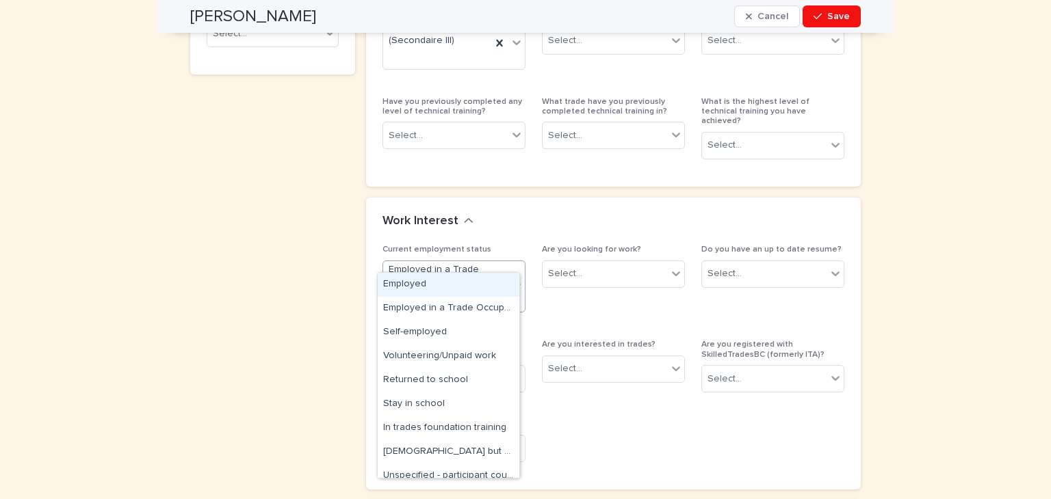
click at [514, 279] on icon at bounding box center [517, 286] width 14 height 14
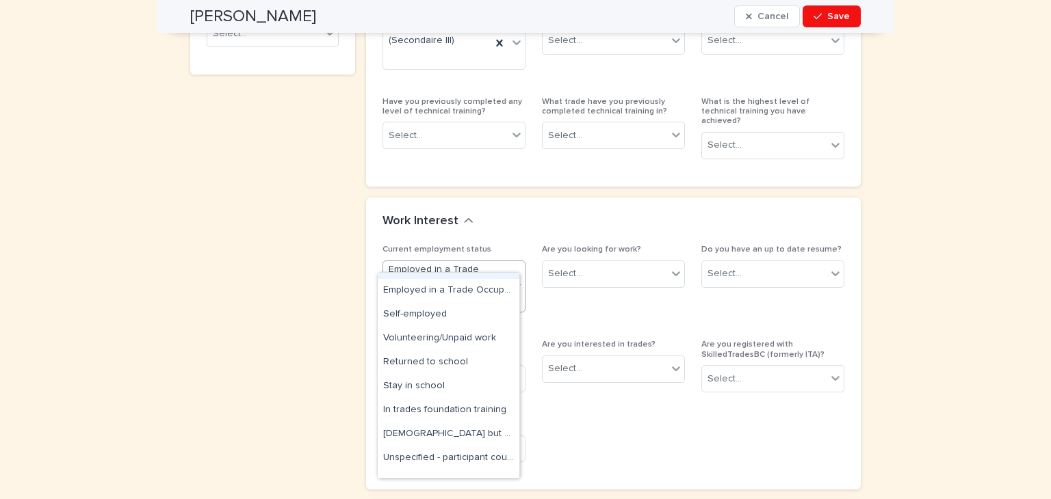
scroll to position [0, 0]
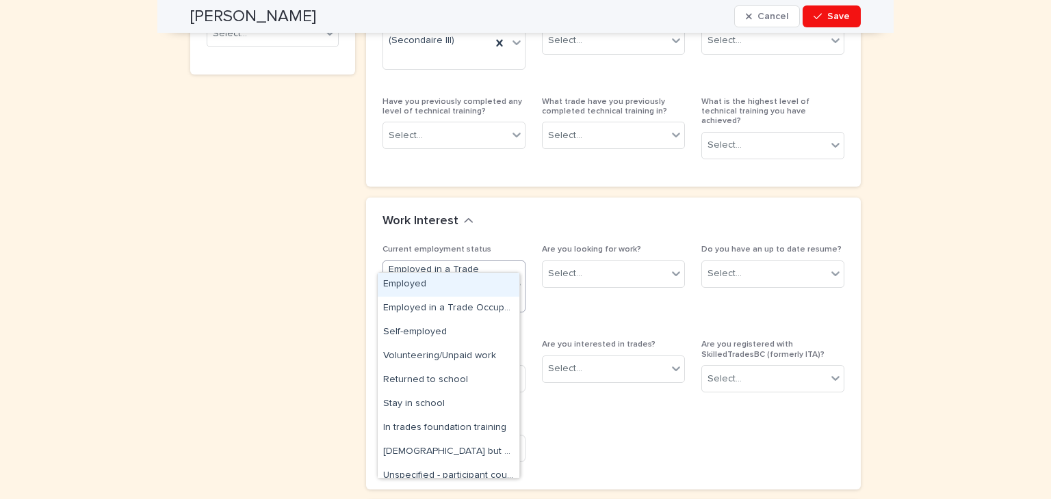
click at [460, 285] on div "Employed" at bounding box center [449, 285] width 142 height 24
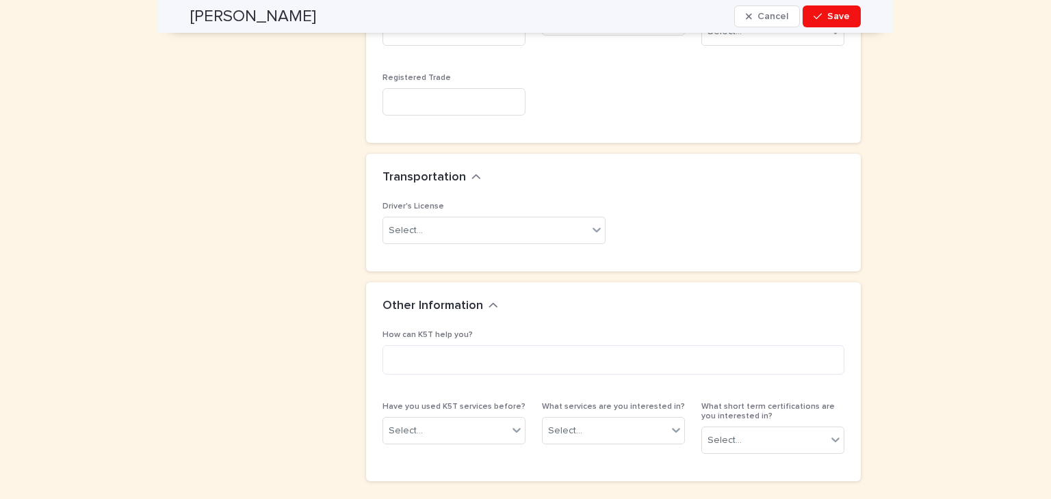
scroll to position [1310, 0]
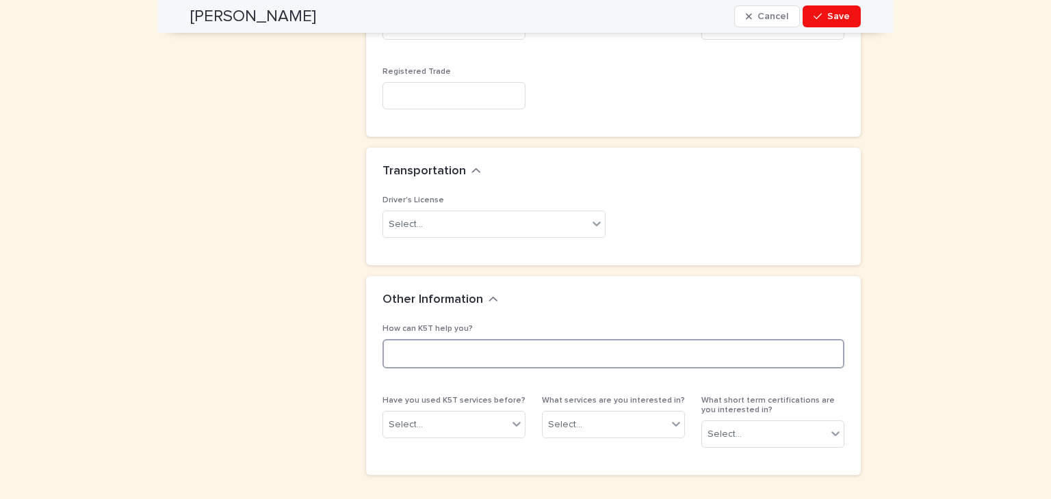
click at [709, 339] on textarea at bounding box center [613, 353] width 462 height 29
type textarea "**********"
click at [820, 18] on div "button" at bounding box center [820, 17] width 14 height 10
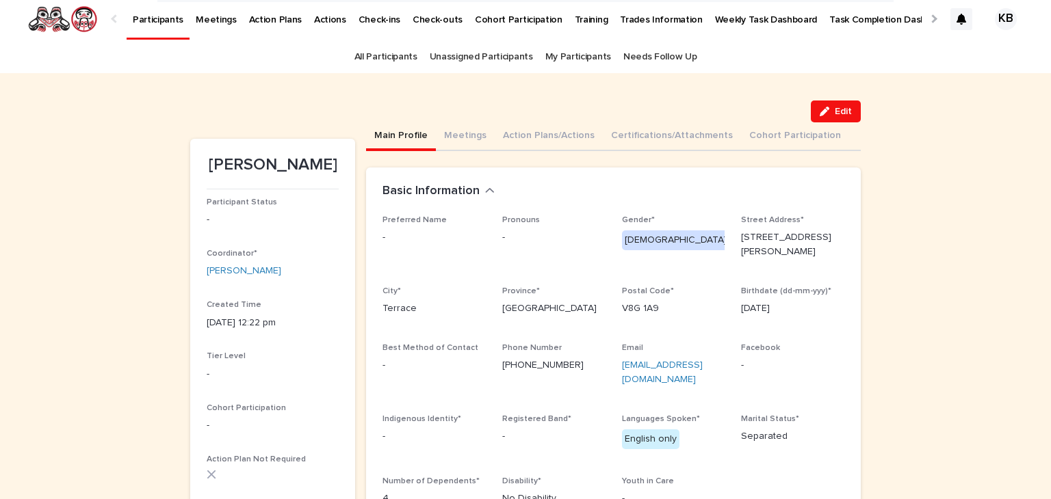
scroll to position [0, 0]
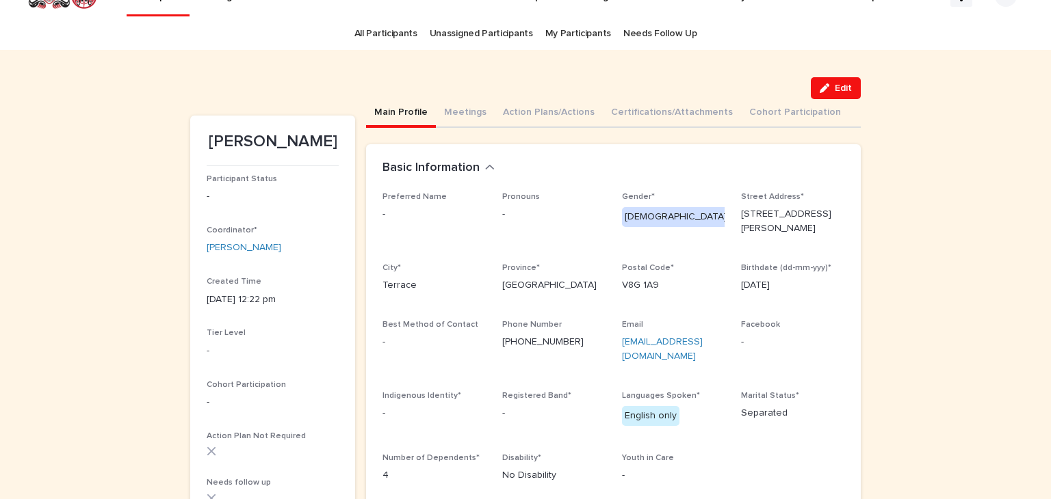
scroll to position [27, 0]
